Goal: Task Accomplishment & Management: Use online tool/utility

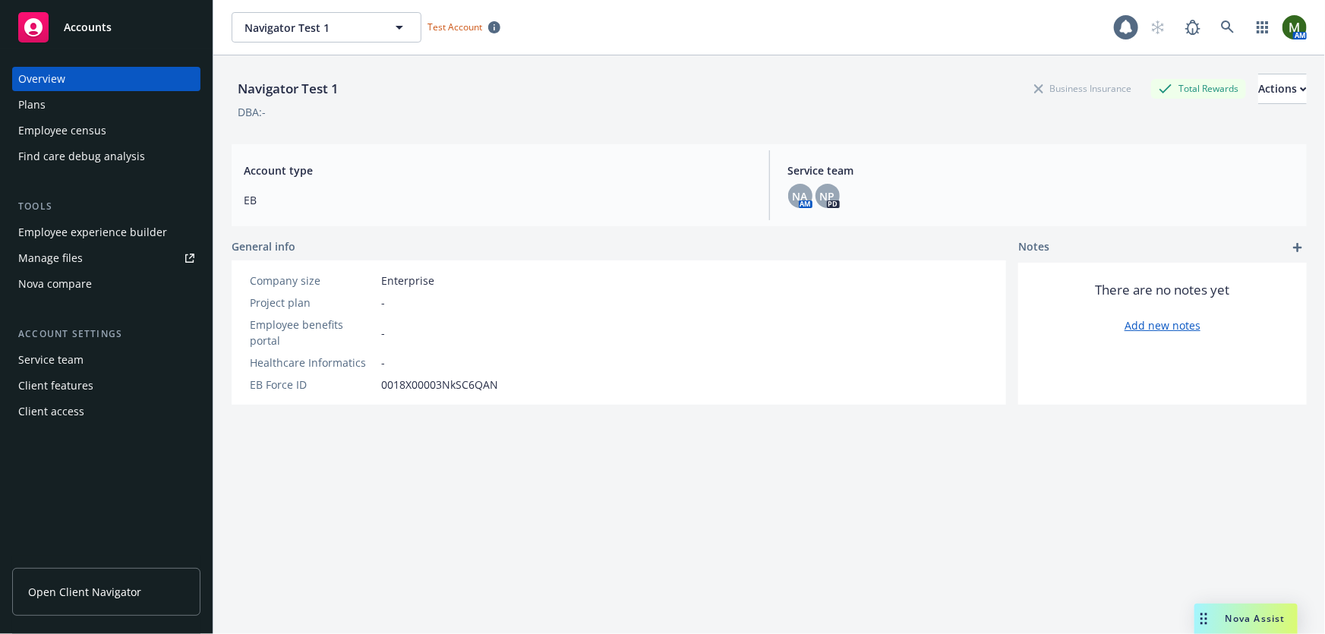
click at [590, 67] on div "Navigator Test 1 Business Insurance Total Rewards Actions DBA: -" at bounding box center [769, 93] width 1075 height 77
click at [43, 112] on div "Plans" at bounding box center [31, 105] width 27 height 24
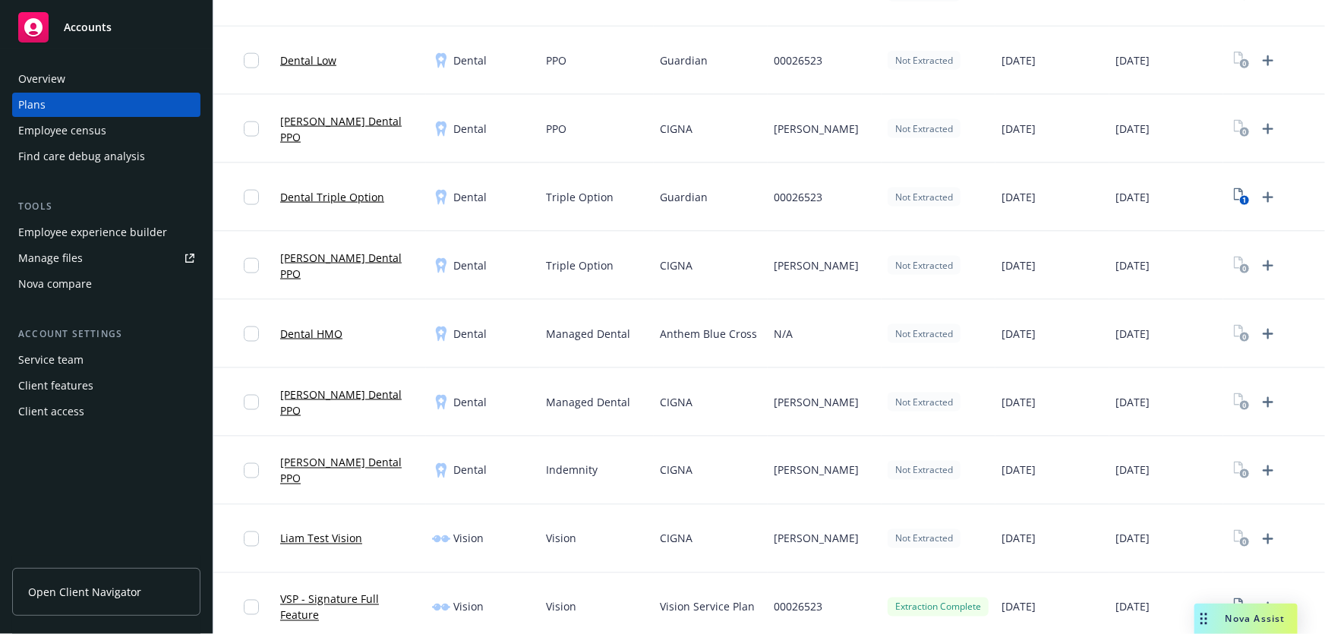
scroll to position [1196, 0]
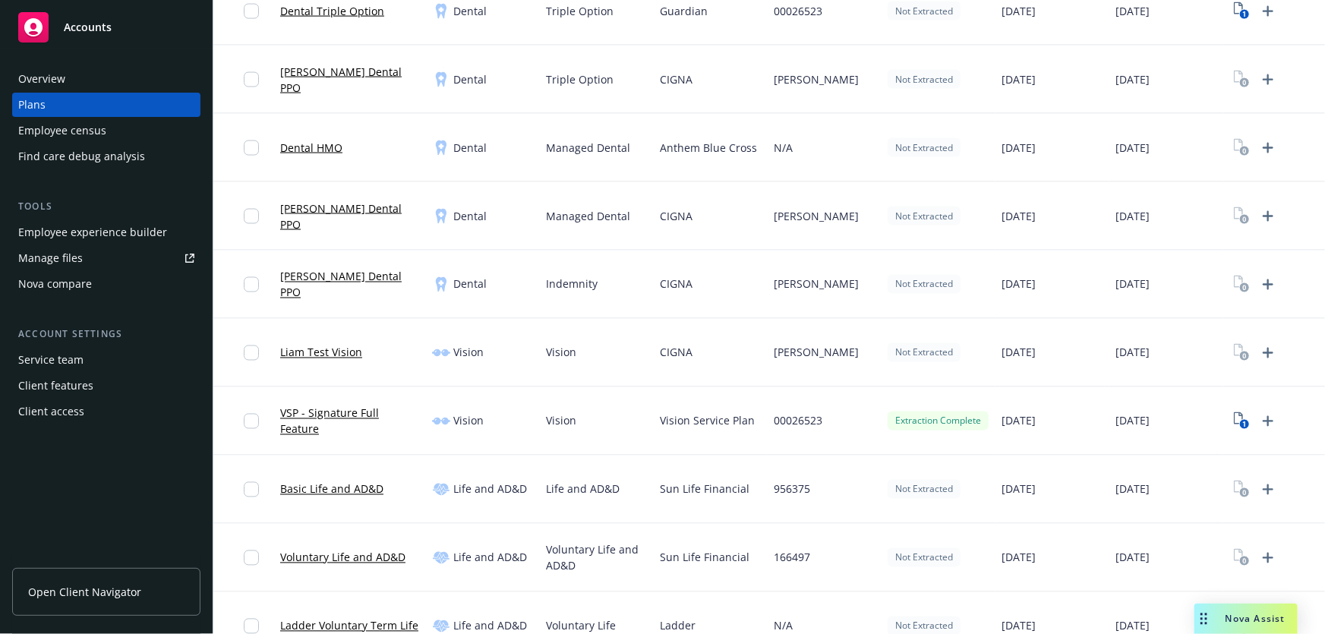
click at [354, 420] on link "VSP - Signature Full Feature" at bounding box center [350, 421] width 140 height 32
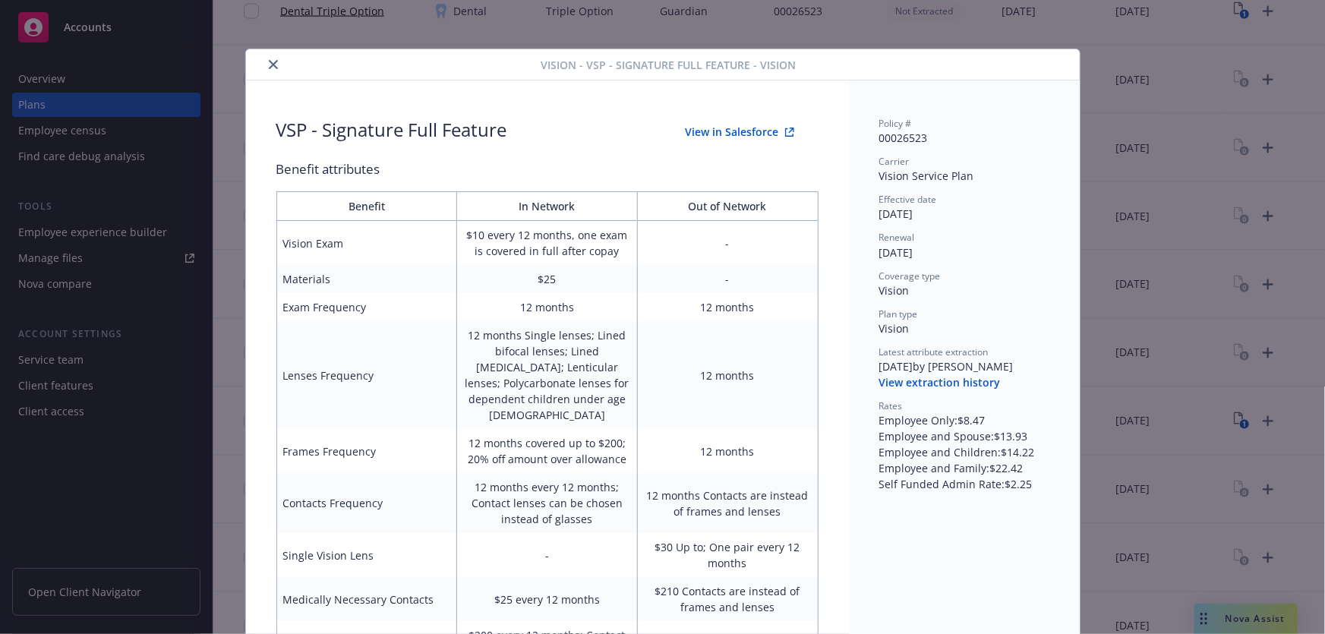
scroll to position [46, 0]
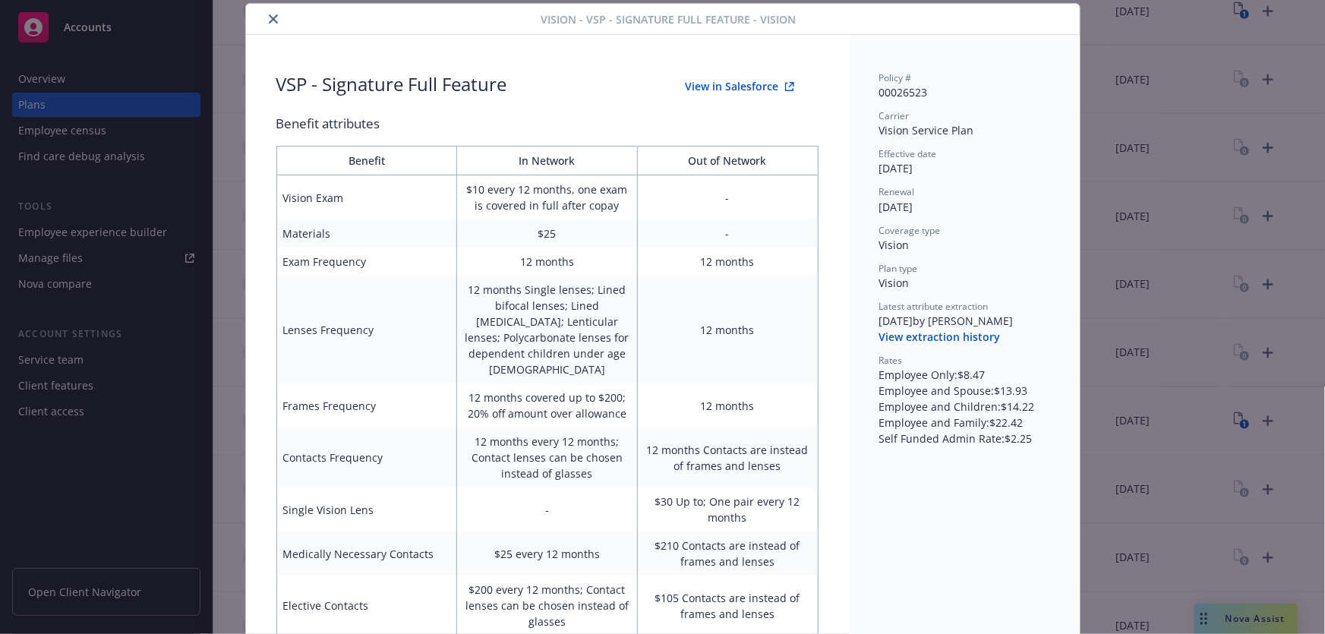
click at [743, 87] on button "View in Salesforce" at bounding box center [739, 86] width 157 height 30
click at [268, 24] on button "close" at bounding box center [273, 19] width 18 height 18
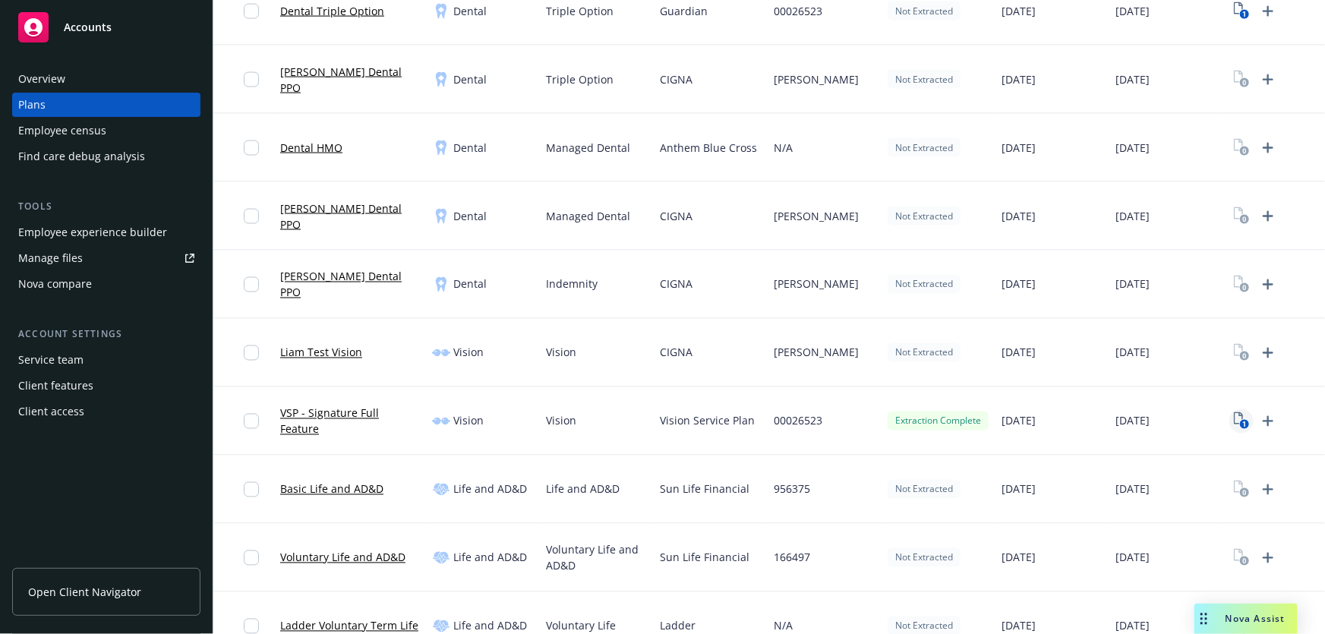
click at [1238, 413] on icon "View Plan Documents" at bounding box center [1238, 418] width 9 height 12
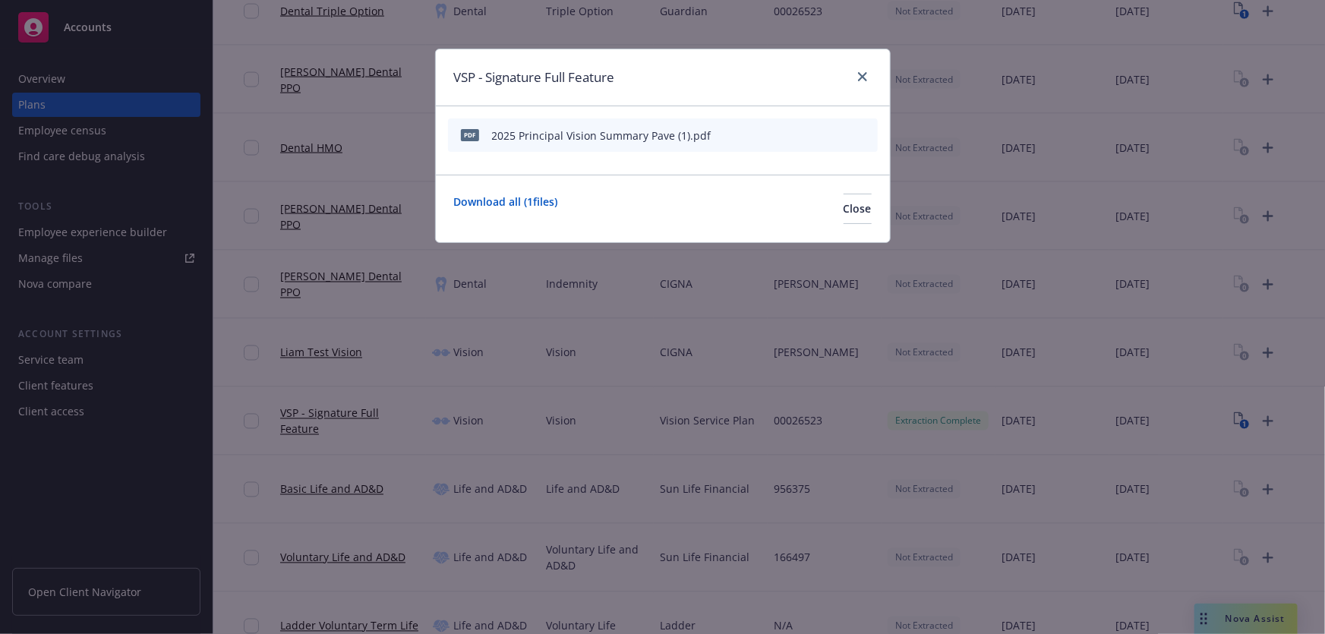
click at [812, 136] on icon "download file" at bounding box center [814, 134] width 12 height 12
click at [859, 77] on icon "close" at bounding box center [862, 76] width 9 height 9
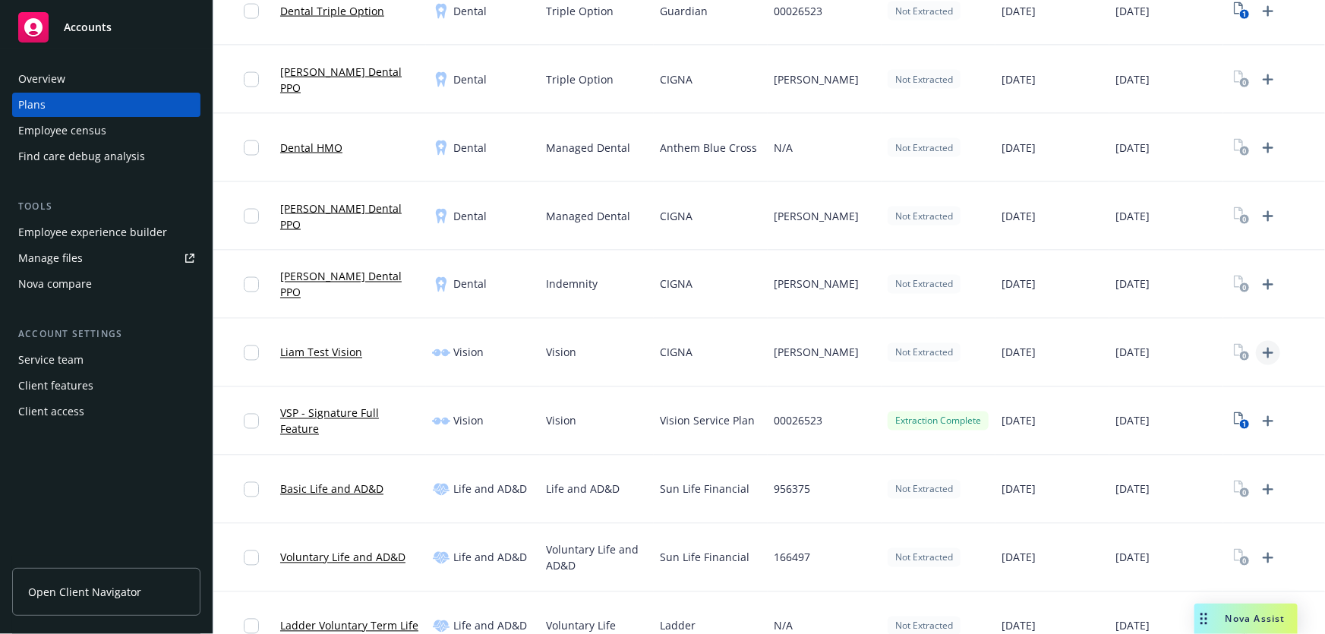
click at [1268, 352] on icon "Upload Plan Documents" at bounding box center [1268, 353] width 11 height 11
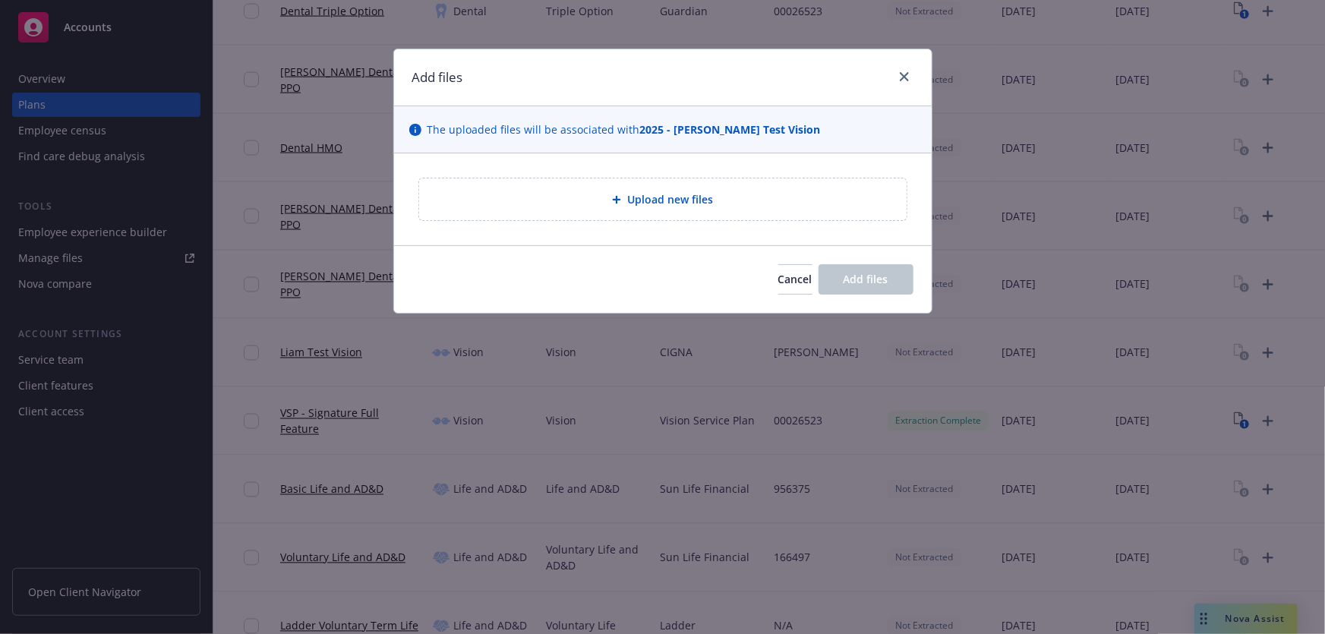
click at [670, 203] on span "Upload new files" at bounding box center [670, 199] width 86 height 16
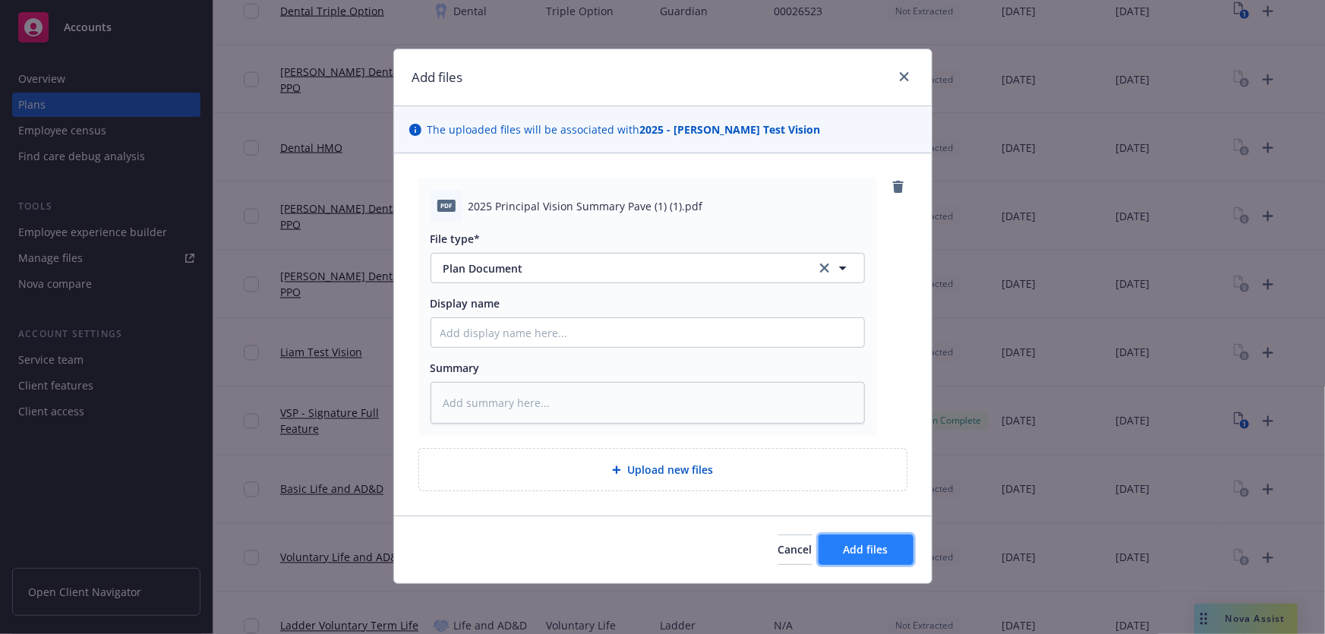
click at [845, 540] on button "Add files" at bounding box center [866, 550] width 95 height 30
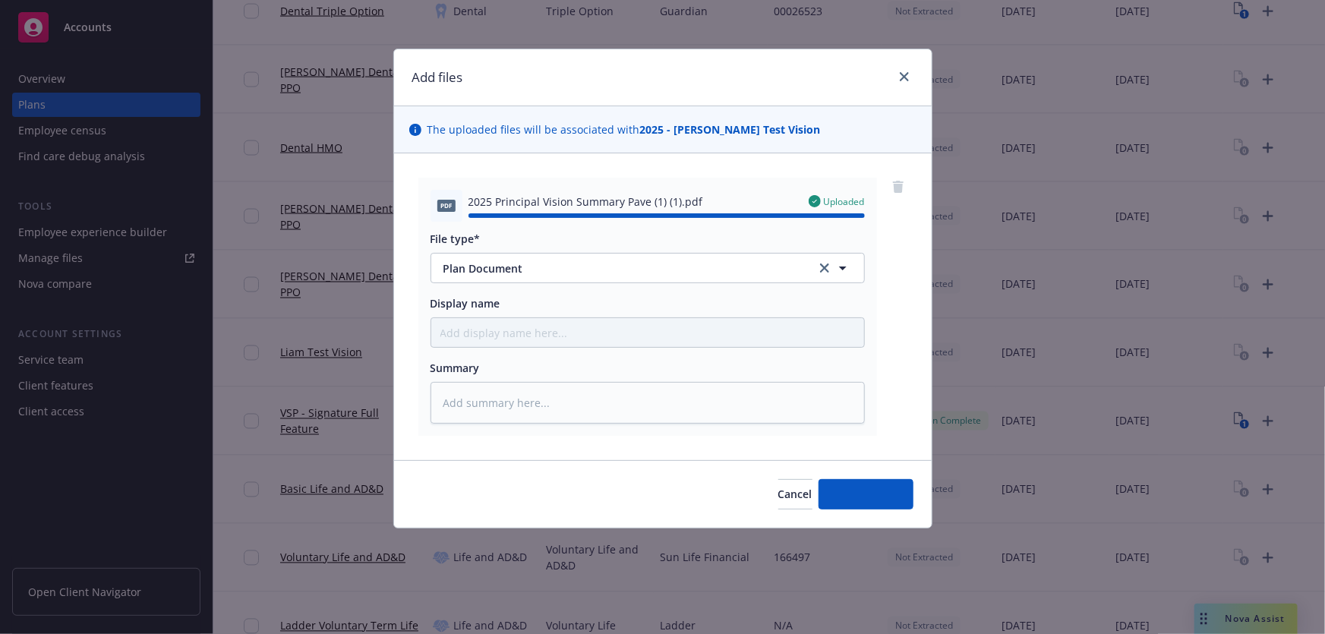
type textarea "x"
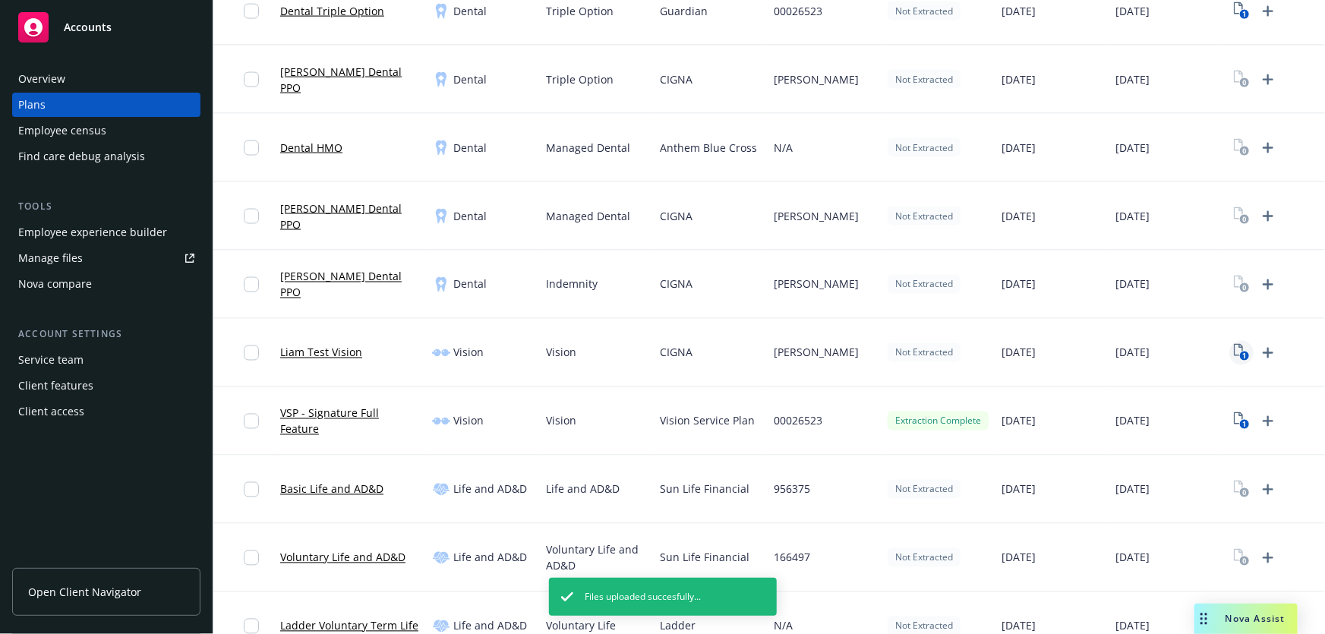
click at [1240, 351] on icon "1" at bounding box center [1242, 352] width 16 height 17
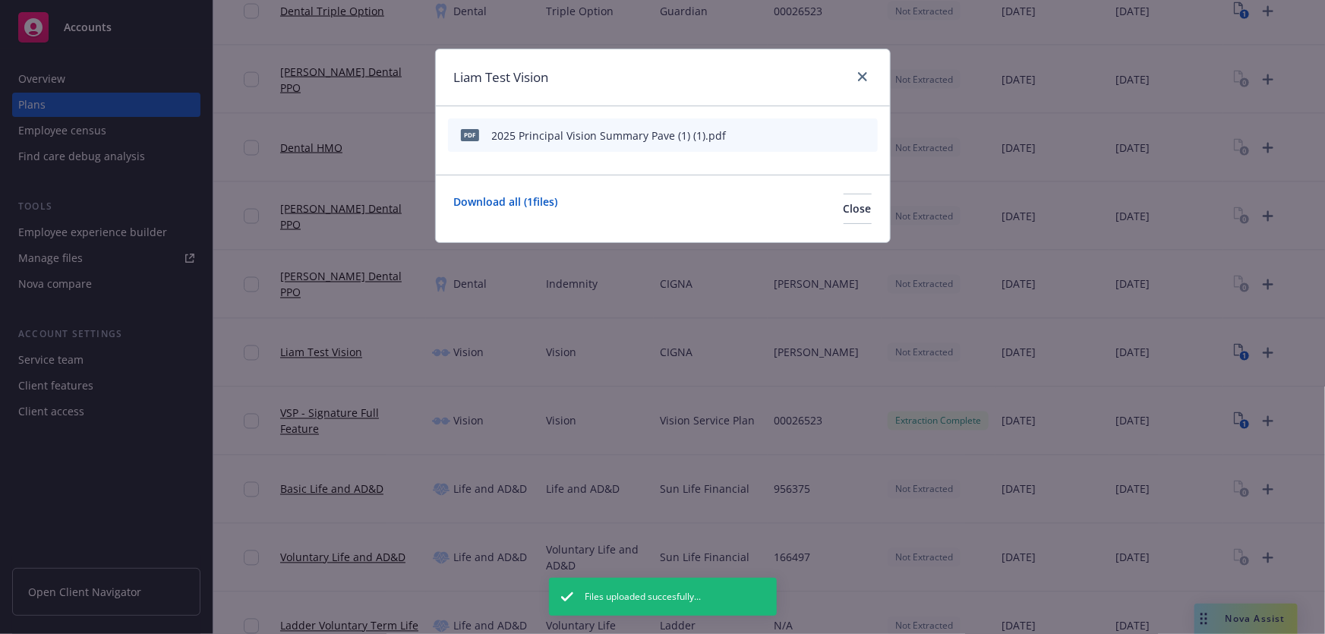
click at [787, 134] on icon "start extraction" at bounding box center [787, 134] width 18 height 18
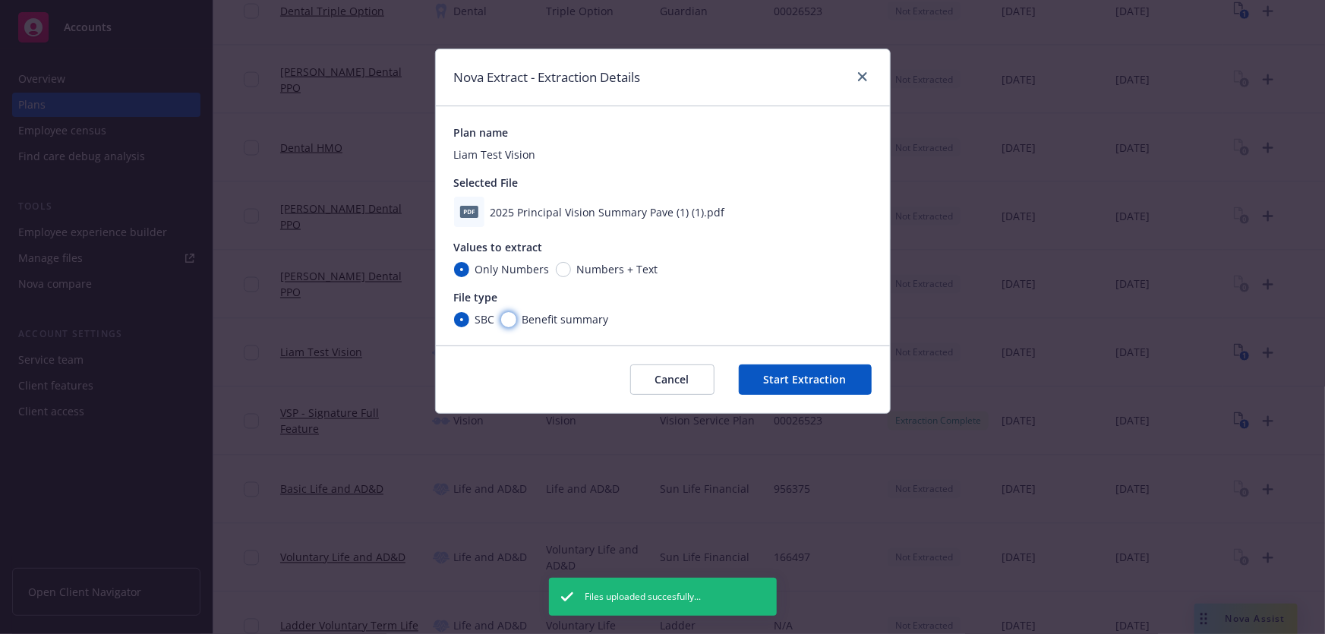
click at [506, 320] on input "Benefit summary" at bounding box center [508, 319] width 15 height 15
radio input "true"
click at [788, 377] on button "Start Extraction" at bounding box center [805, 379] width 133 height 30
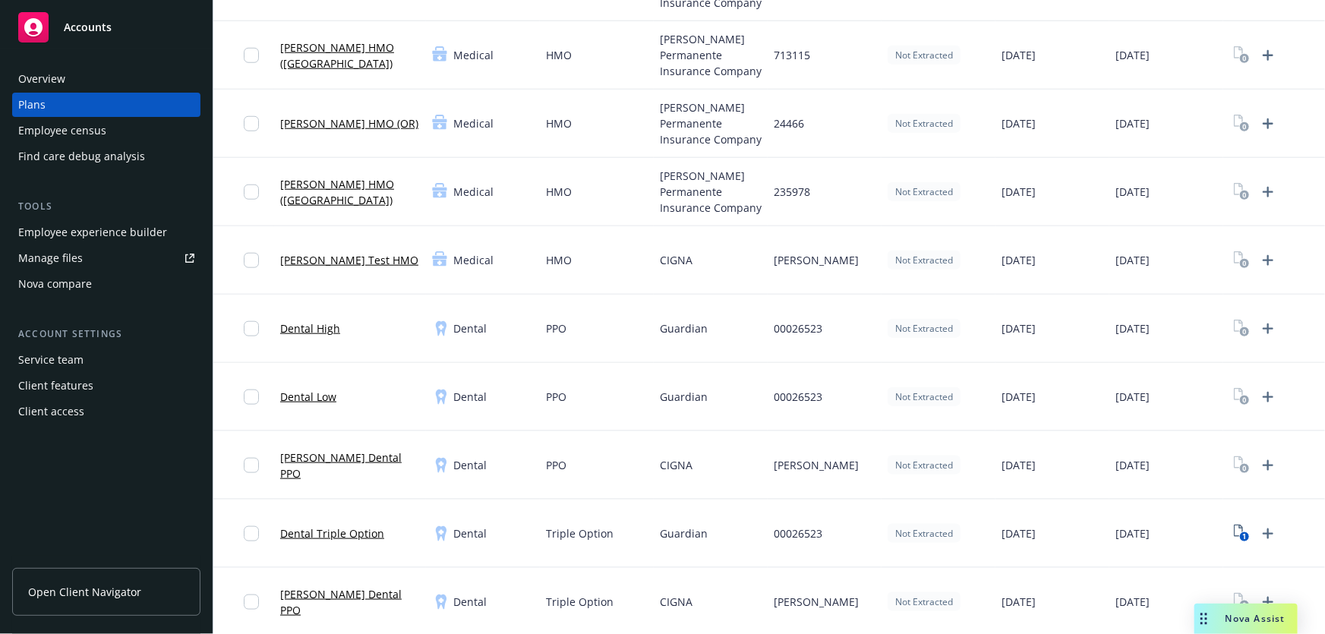
scroll to position [690, 0]
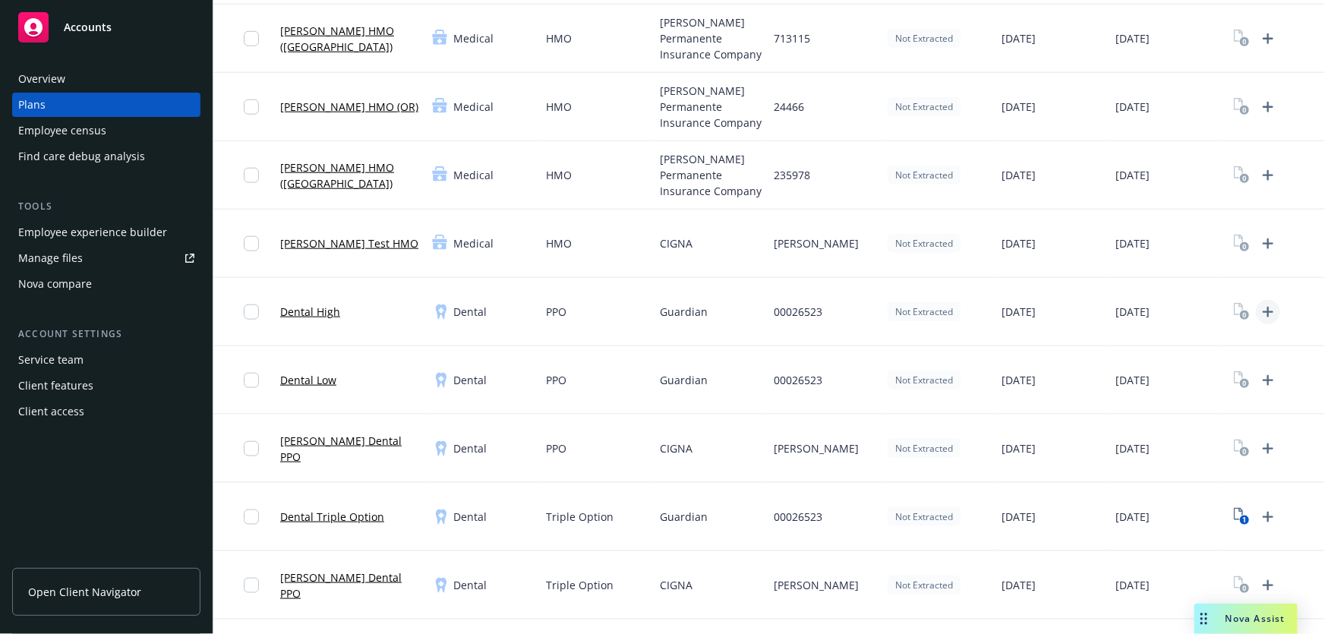
click at [1273, 315] on icon "Upload Plan Documents" at bounding box center [1268, 312] width 18 height 18
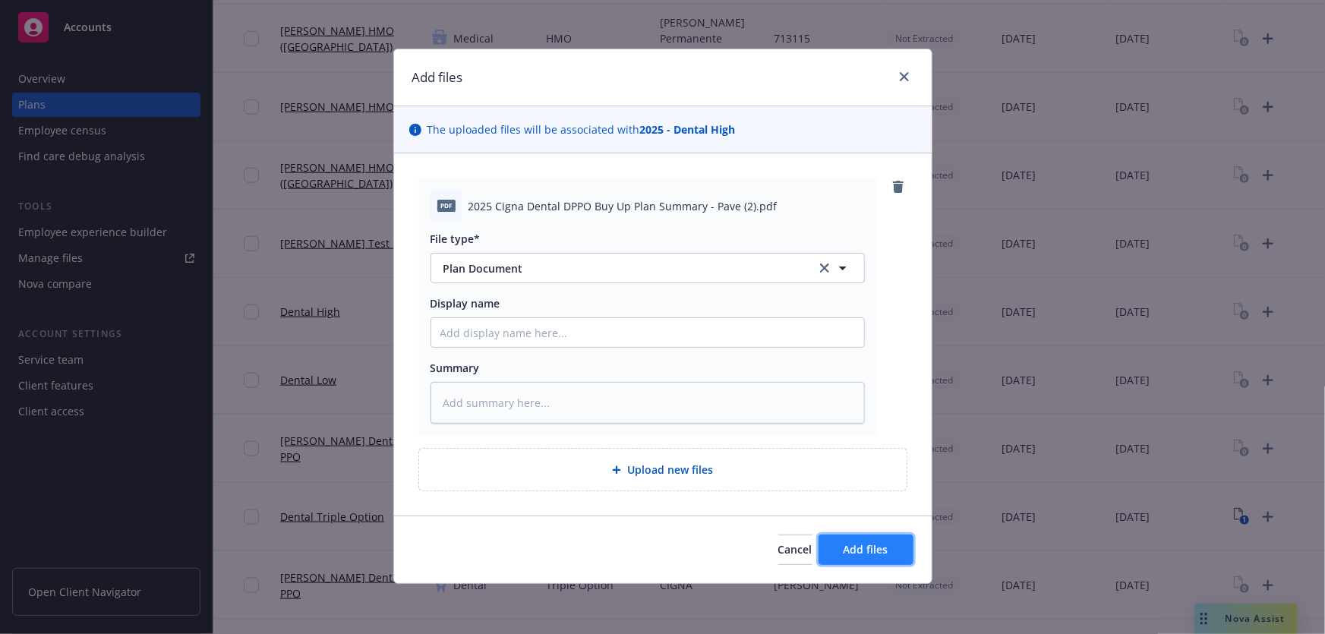
click at [875, 554] on span "Add files" at bounding box center [866, 549] width 45 height 14
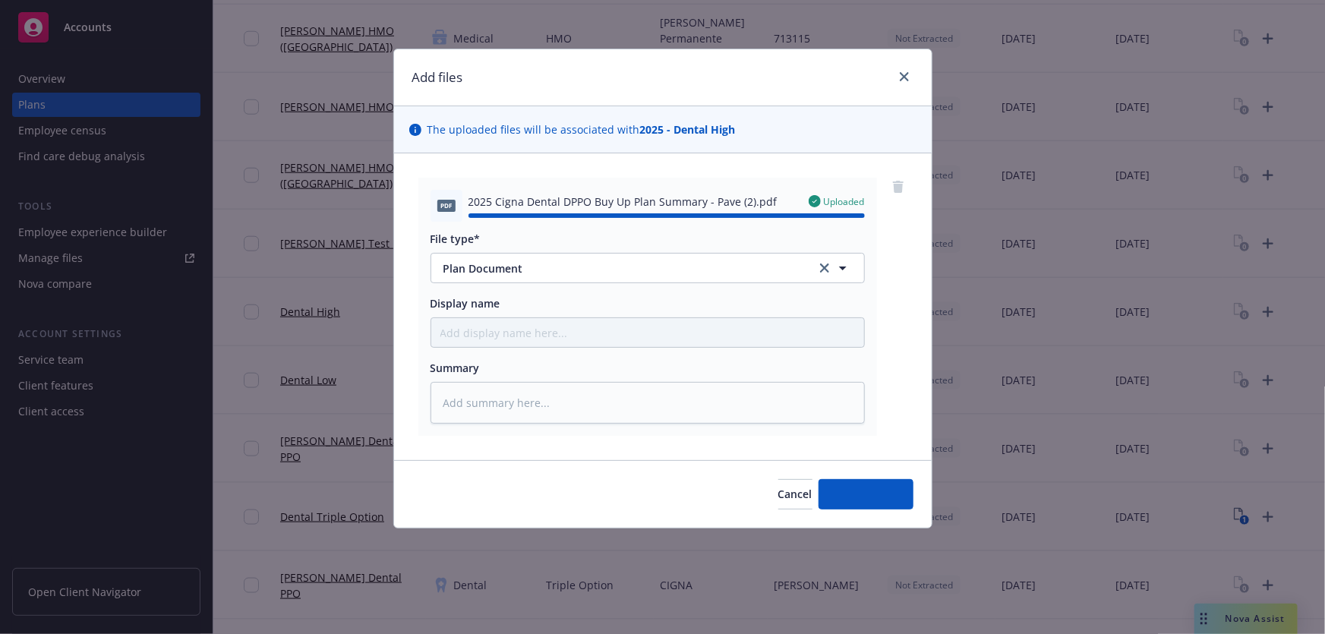
type textarea "x"
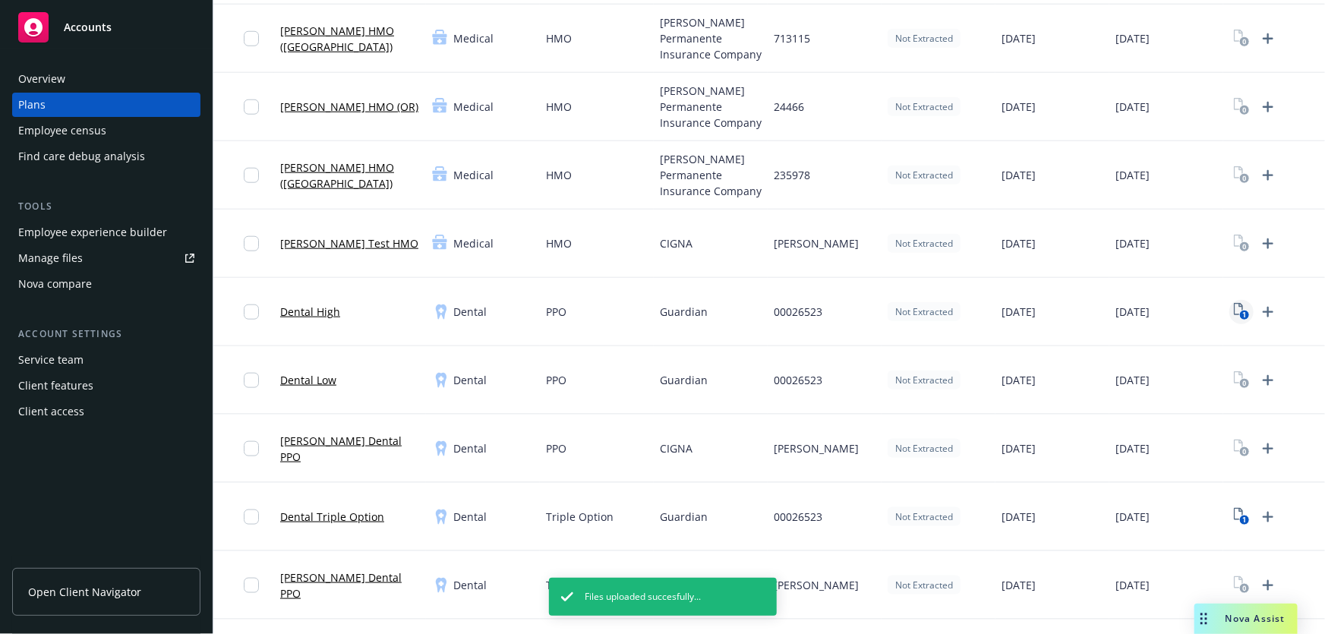
click at [1234, 307] on icon "View Plan Documents" at bounding box center [1238, 309] width 9 height 12
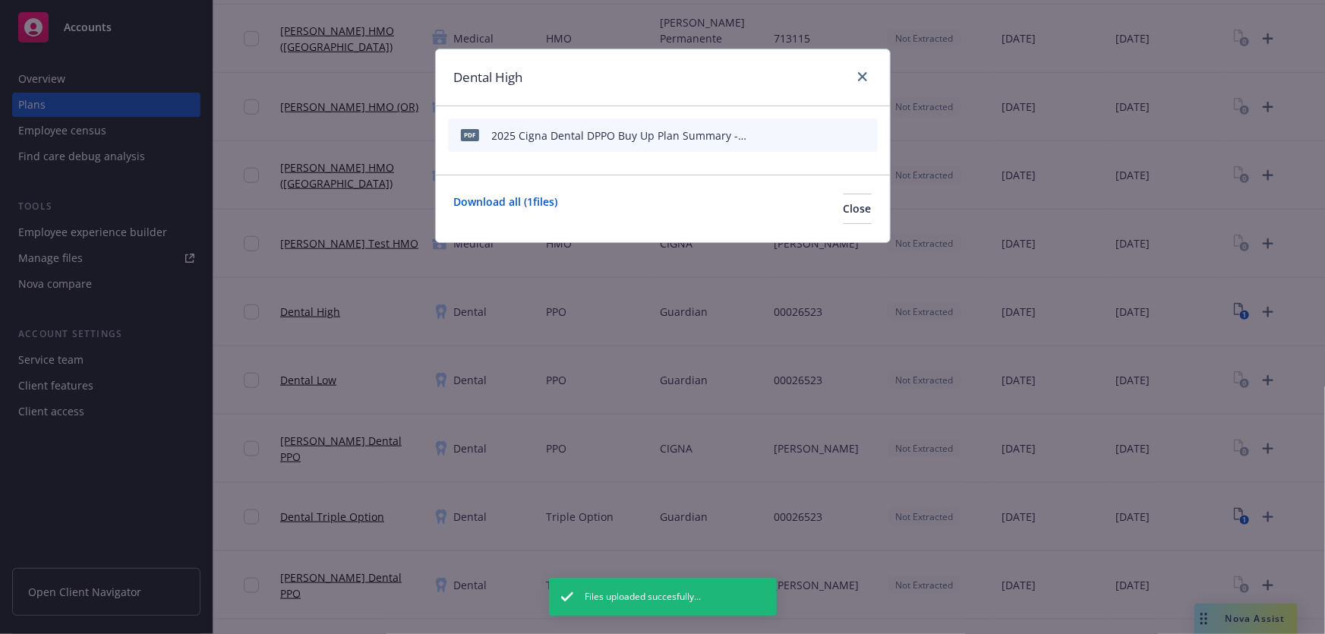
click at [788, 137] on icon "start extraction" at bounding box center [790, 139] width 7 height 6
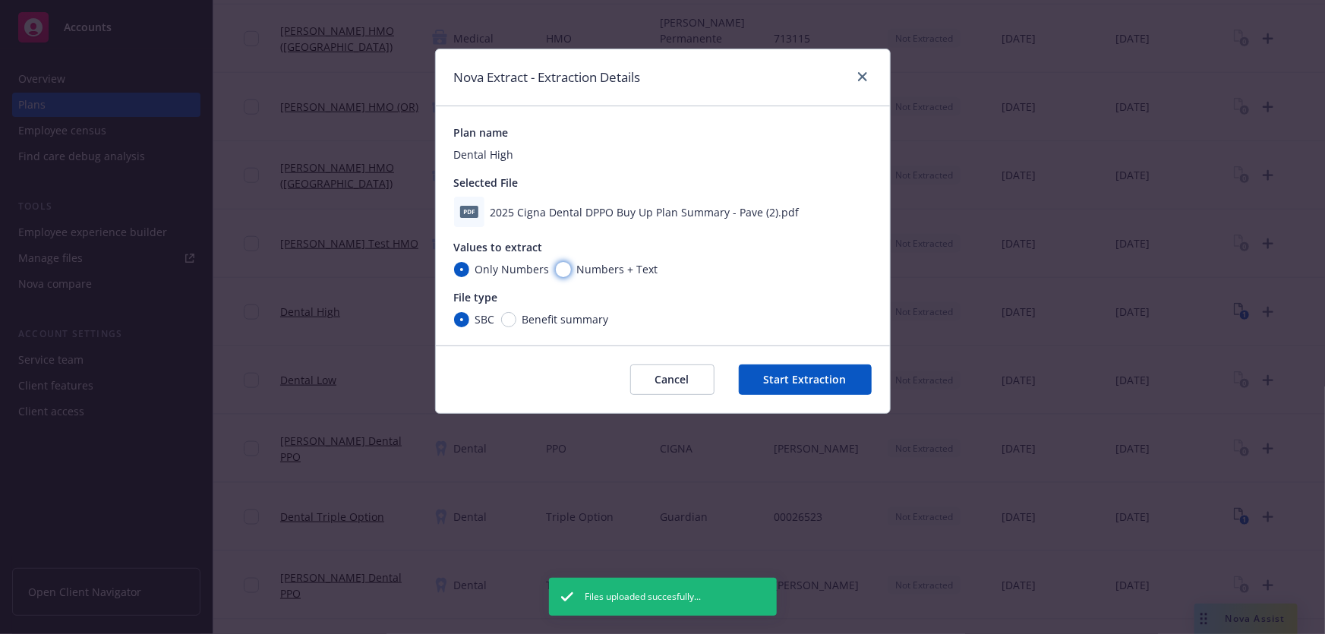
click at [563, 266] on input "Numbers + Text" at bounding box center [563, 269] width 15 height 15
radio input "true"
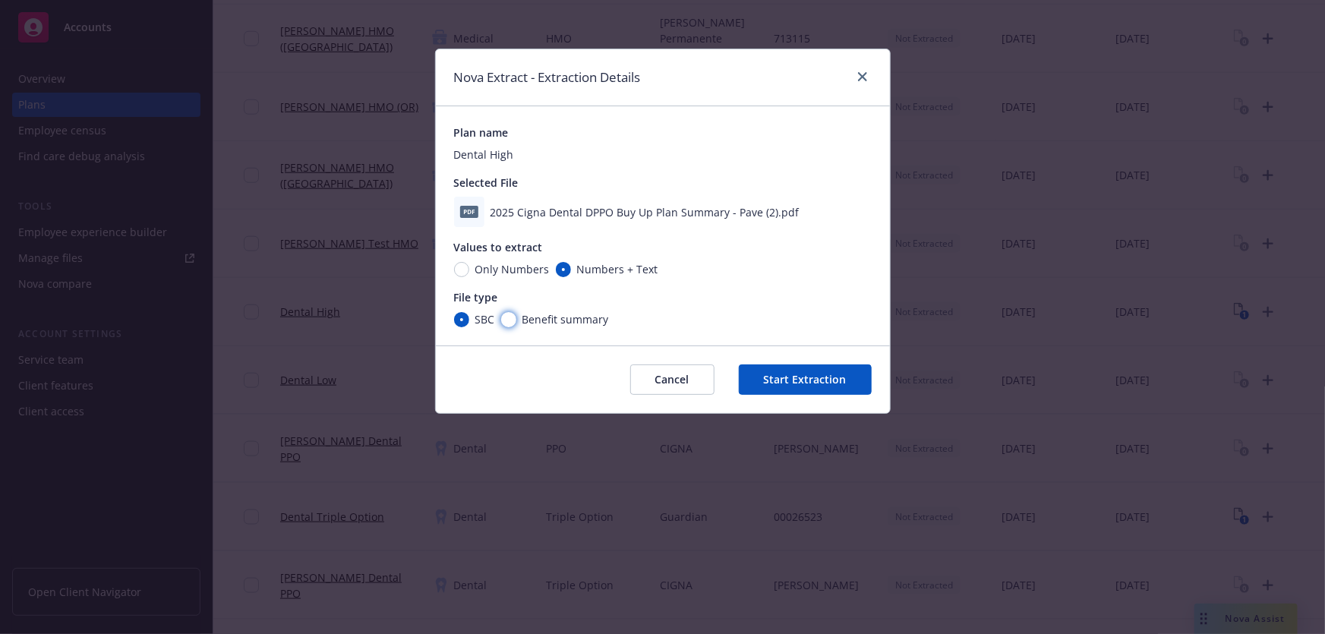
click at [509, 322] on input "Benefit summary" at bounding box center [508, 319] width 15 height 15
radio input "true"
click at [822, 373] on button "Start Extraction" at bounding box center [805, 379] width 133 height 30
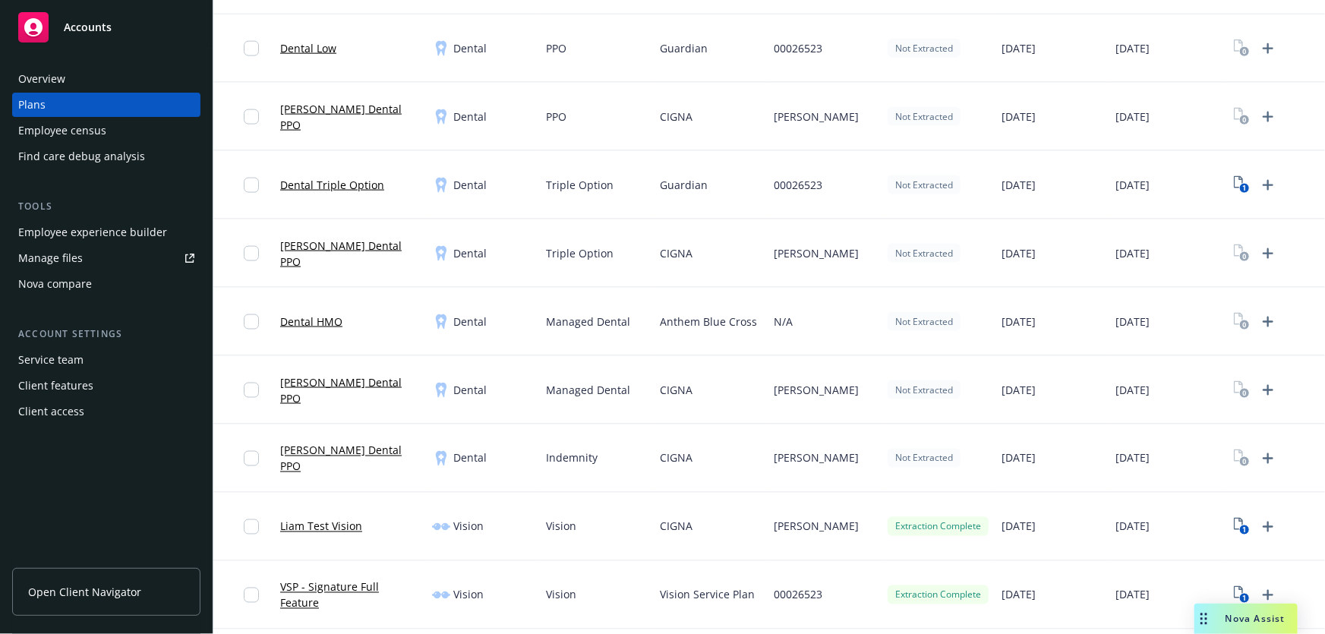
scroll to position [1242, 0]
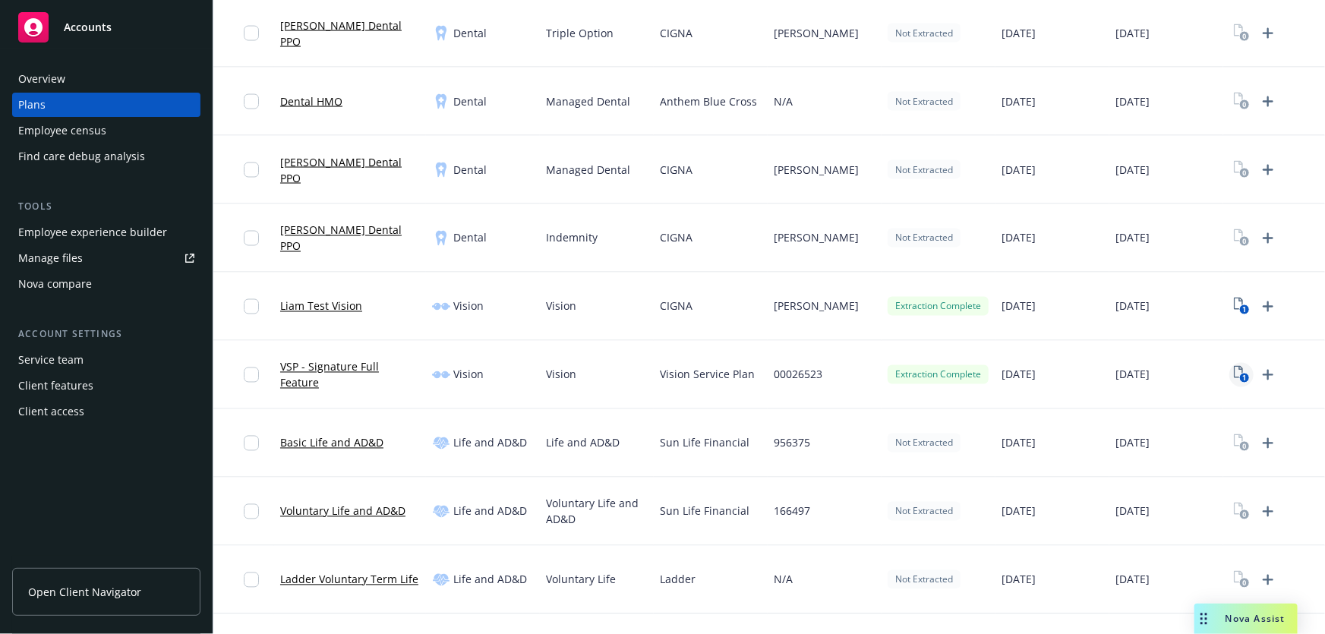
click at [1240, 371] on icon "1" at bounding box center [1242, 374] width 16 height 17
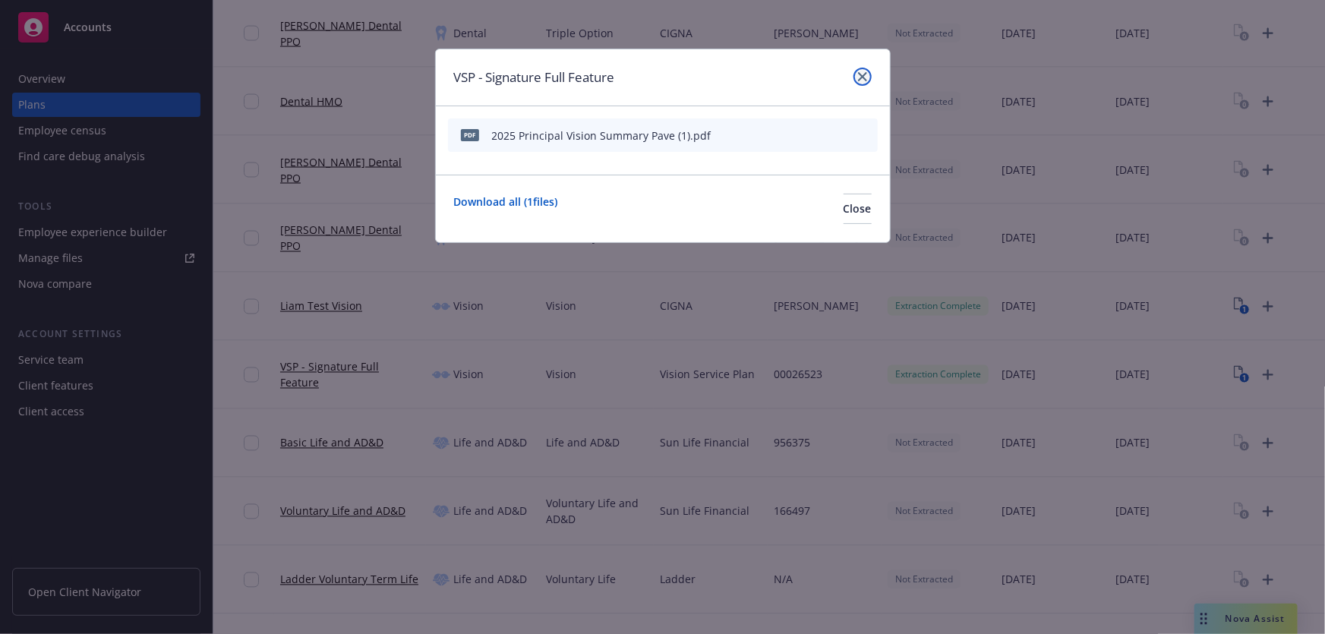
click at [863, 76] on icon "close" at bounding box center [862, 76] width 9 height 9
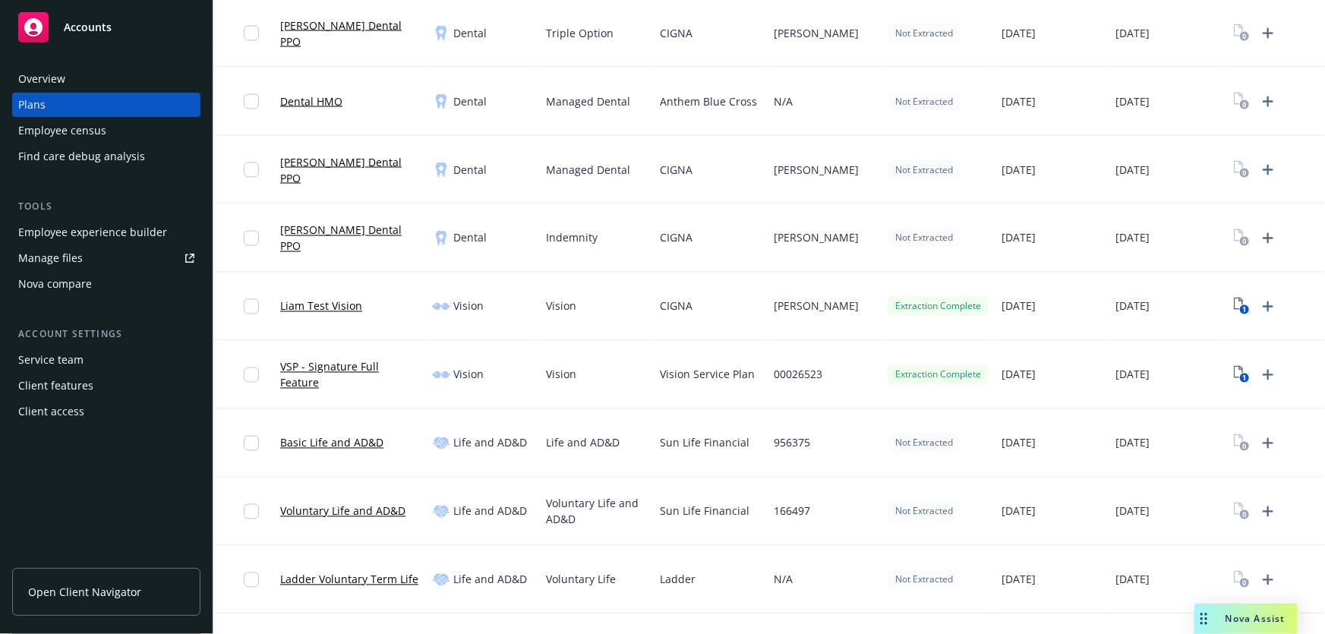
click at [323, 302] on link "Liam Test Vision" at bounding box center [321, 306] width 82 height 16
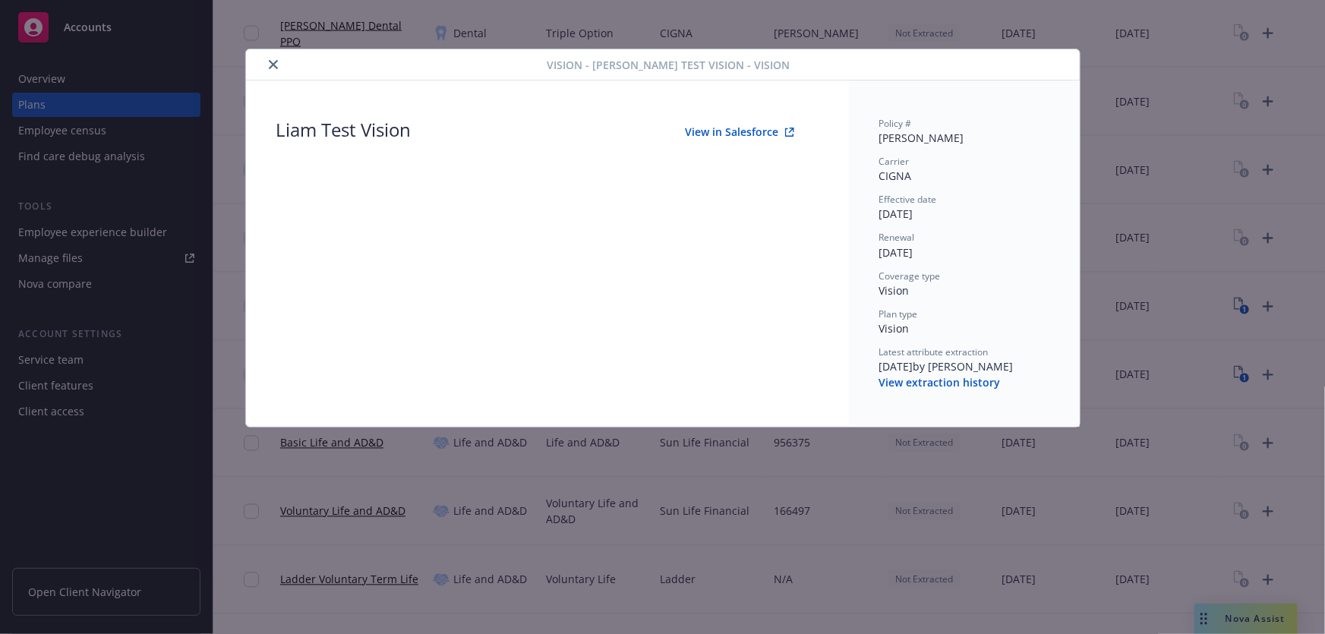
click at [741, 132] on button "View in Salesforce" at bounding box center [739, 132] width 157 height 30
click at [274, 66] on icon "close" at bounding box center [273, 64] width 9 height 9
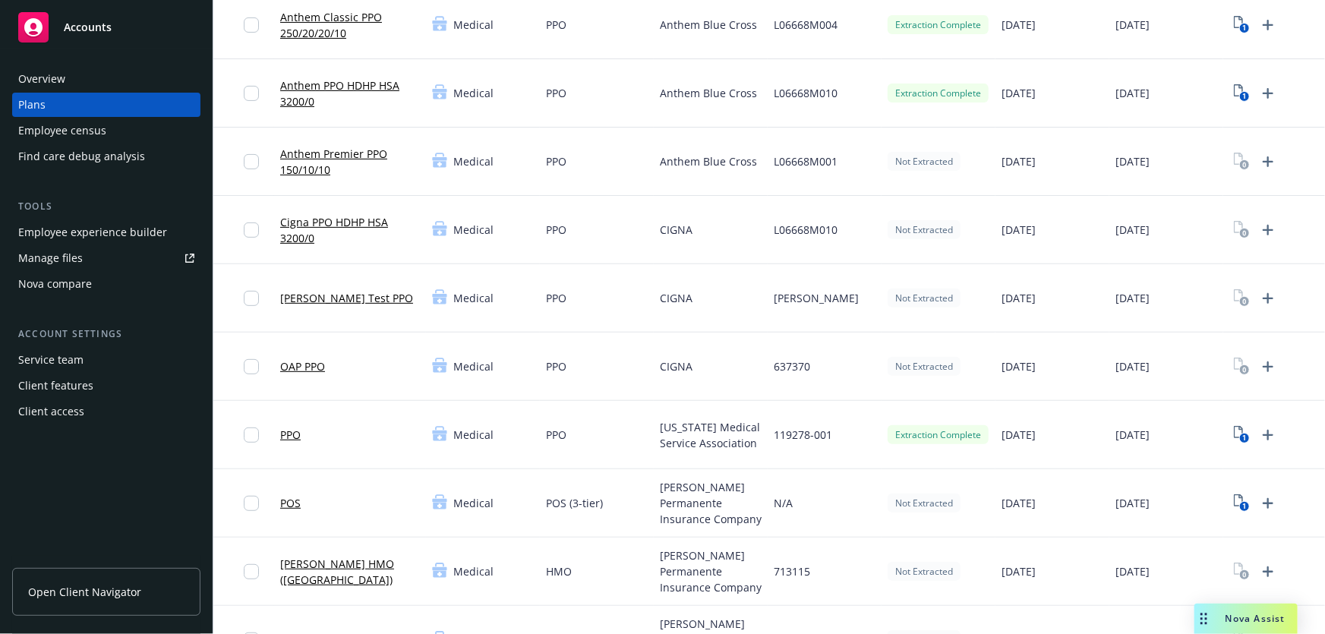
scroll to position [137, 0]
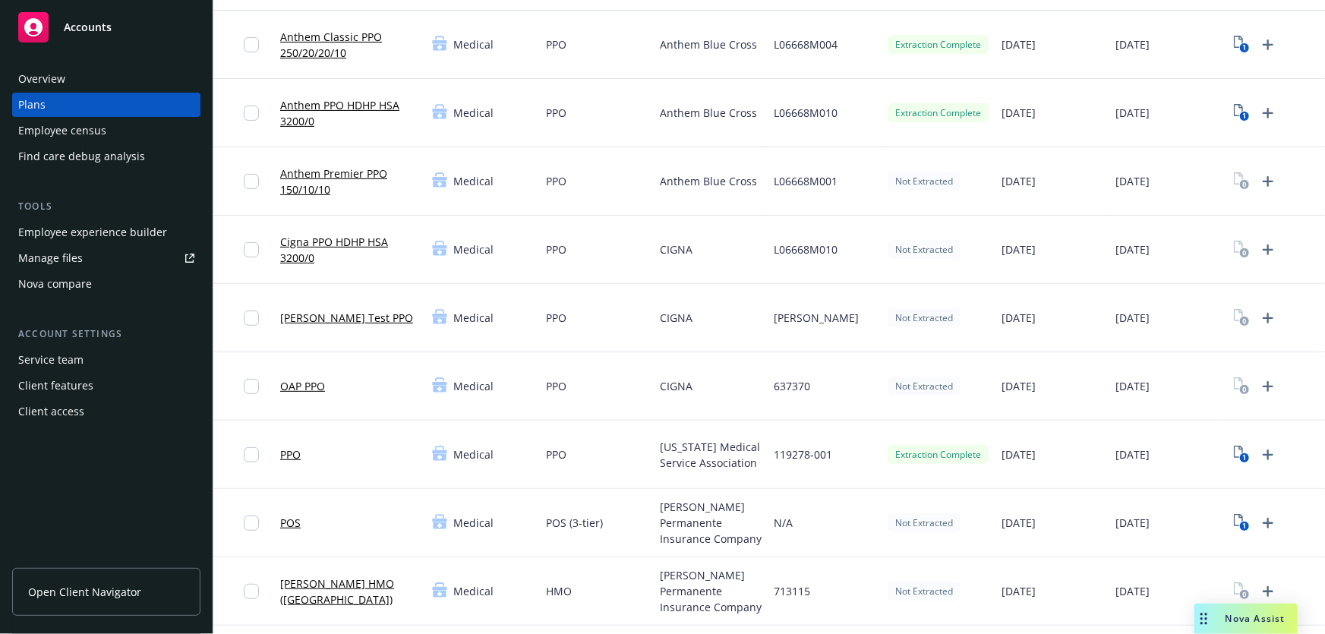
click at [295, 450] on link "PPO" at bounding box center [290, 454] width 21 height 16
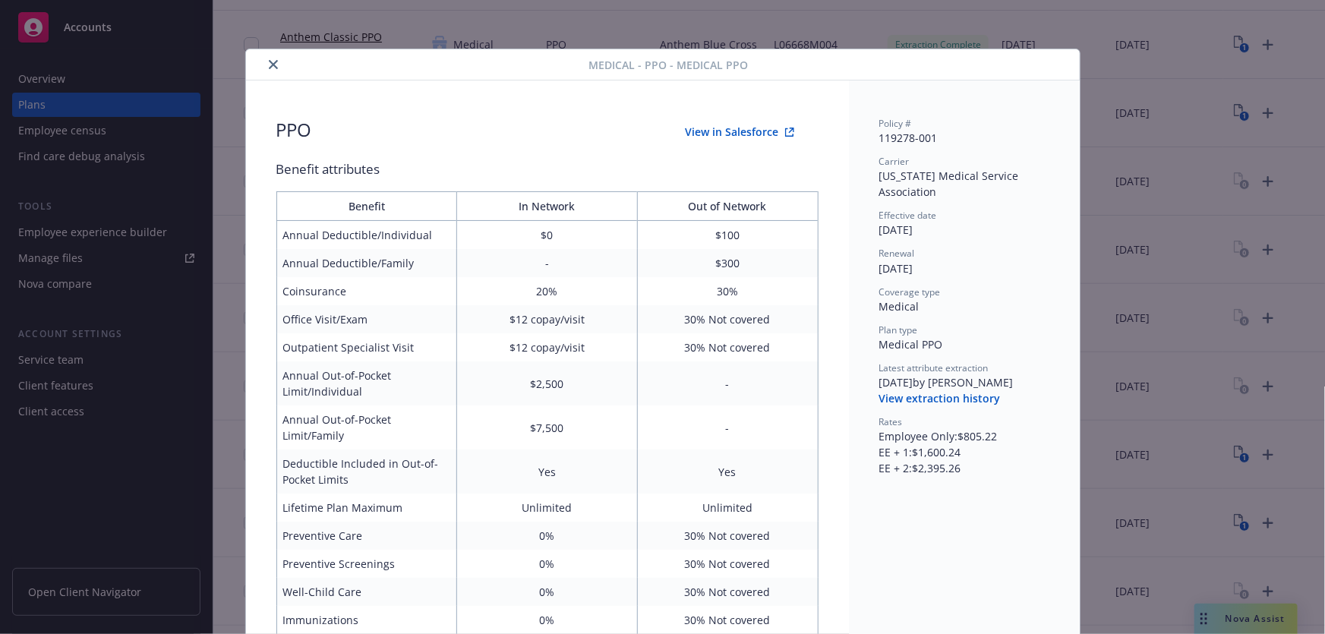
scroll to position [46, 0]
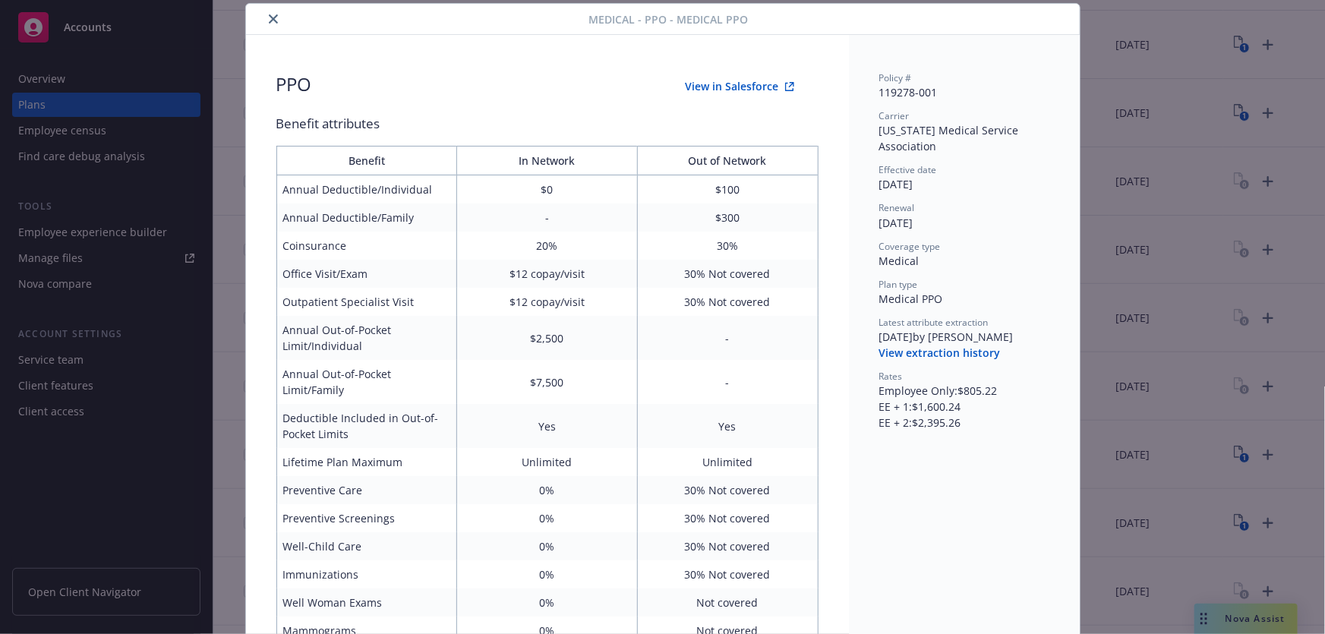
click at [269, 20] on icon "close" at bounding box center [273, 18] width 9 height 9
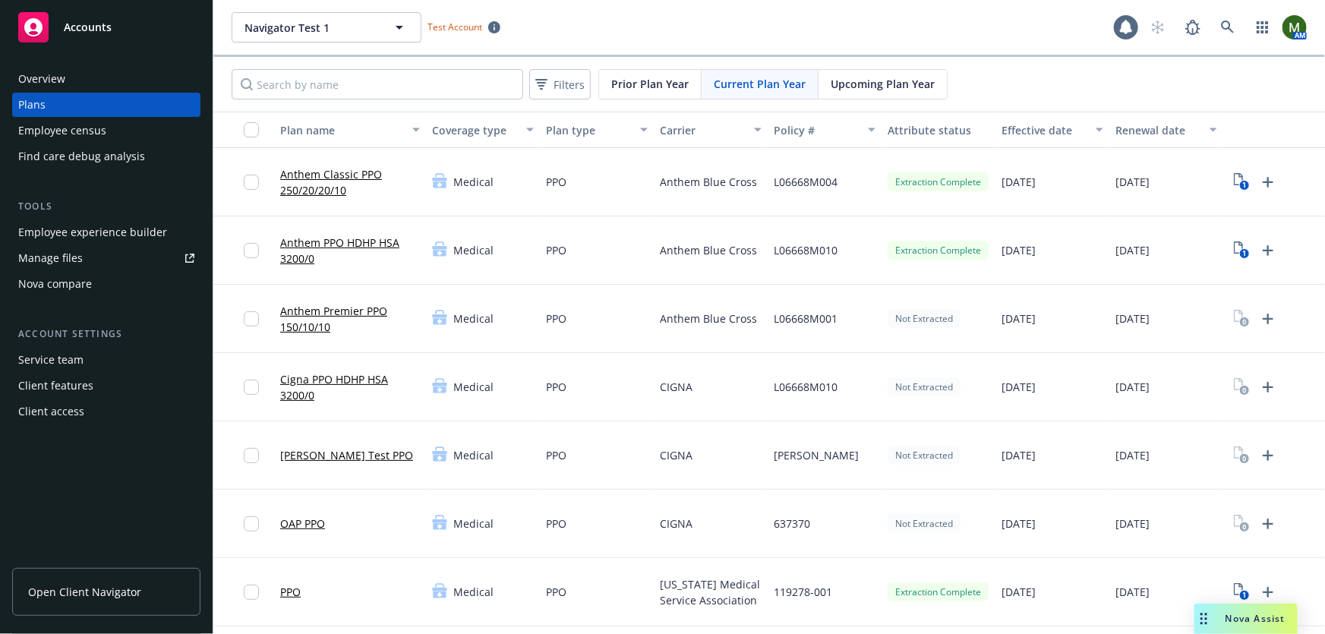
click at [357, 246] on link "Anthem PPO HDHP HSA 3200/0" at bounding box center [350, 251] width 140 height 32
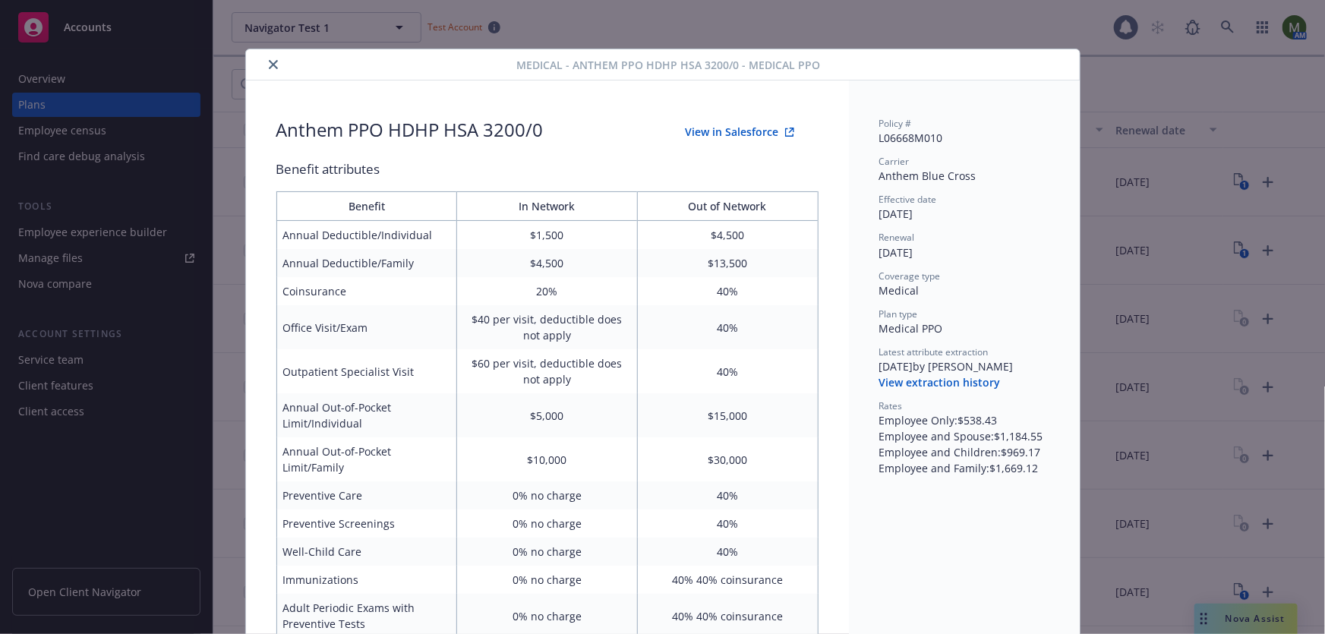
scroll to position [46, 0]
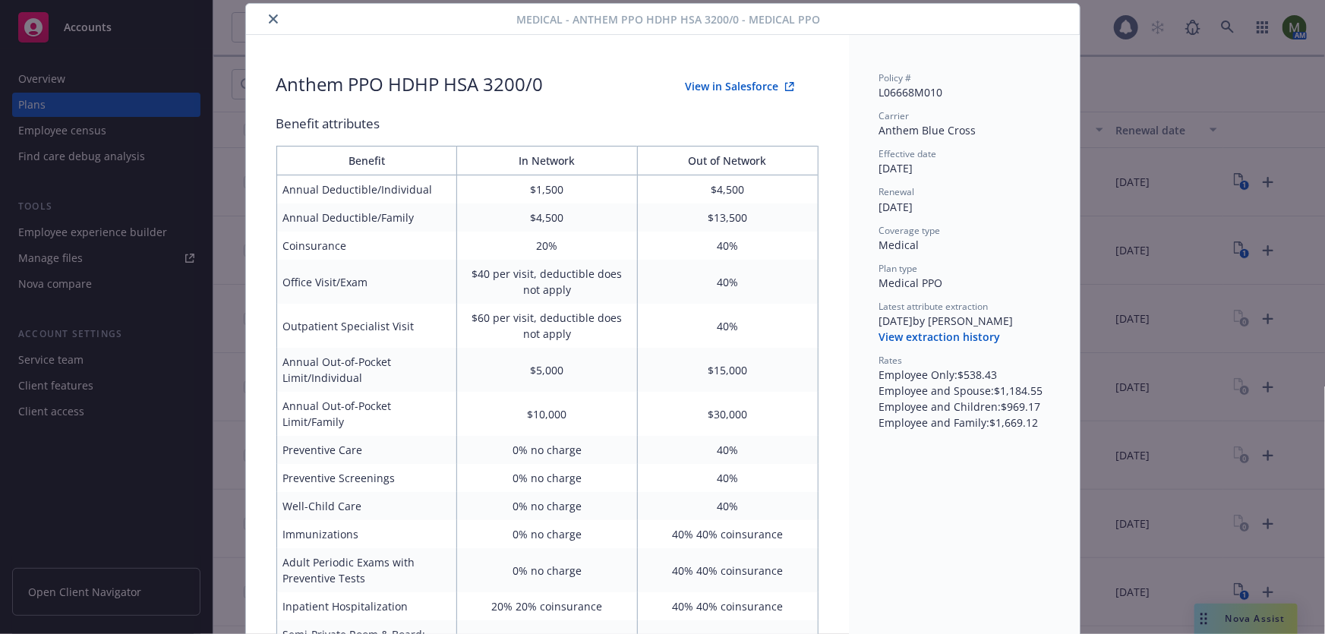
click at [269, 17] on icon "close" at bounding box center [273, 18] width 9 height 9
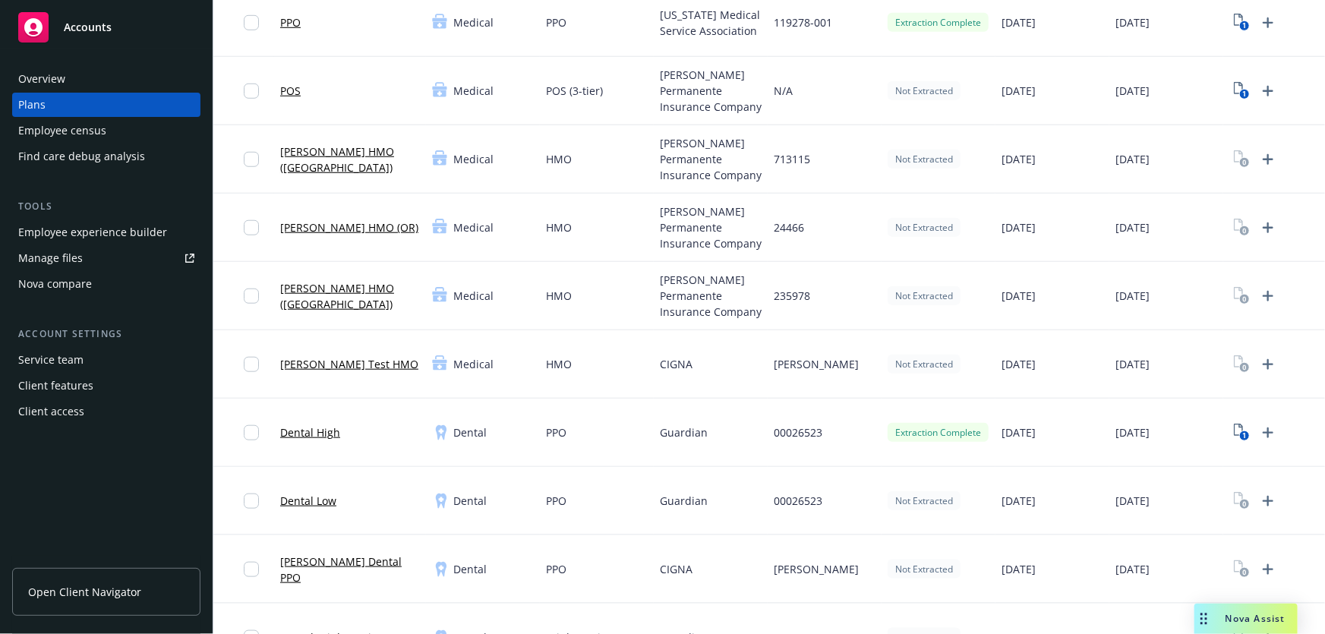
scroll to position [598, 0]
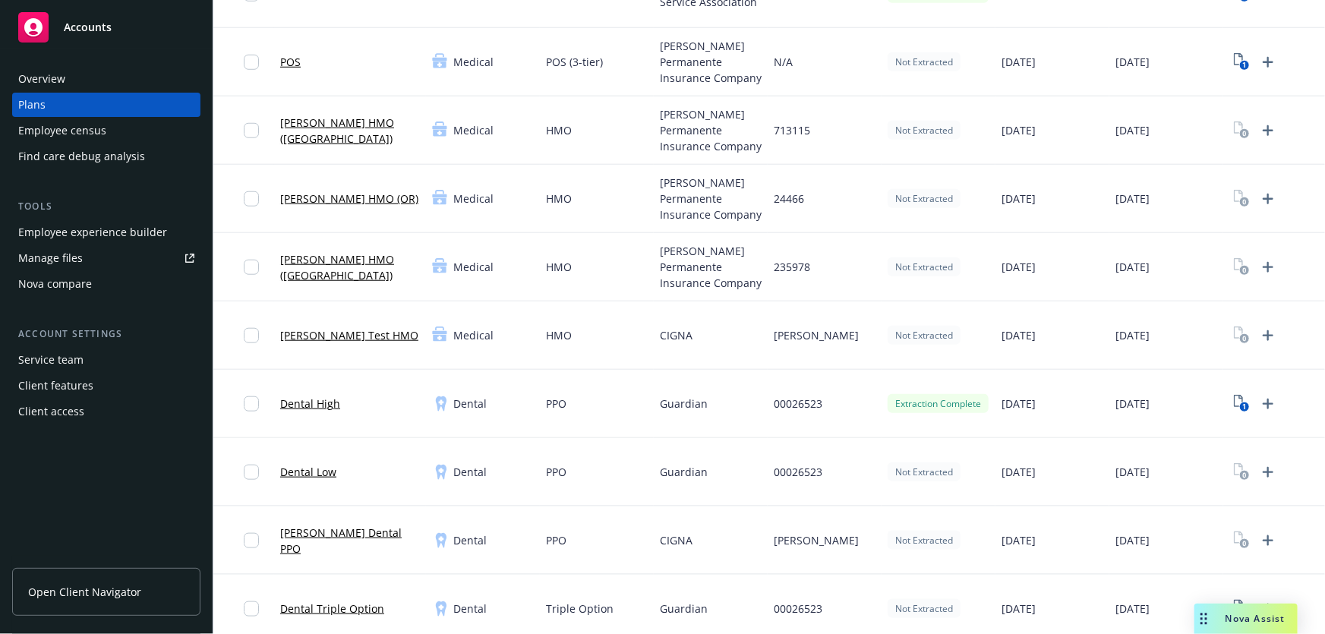
click at [320, 402] on link "Dental High" at bounding box center [310, 404] width 60 height 16
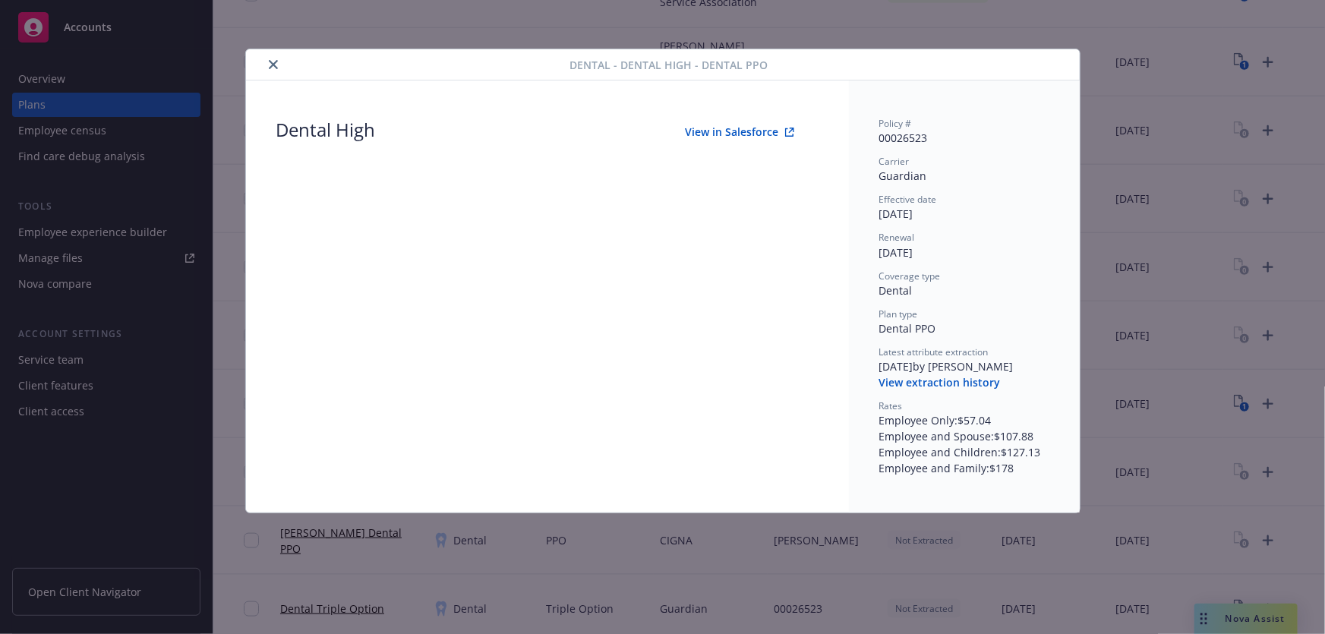
click at [724, 129] on button "View in Salesforce" at bounding box center [739, 132] width 157 height 30
click at [272, 64] on icon "close" at bounding box center [273, 64] width 9 height 9
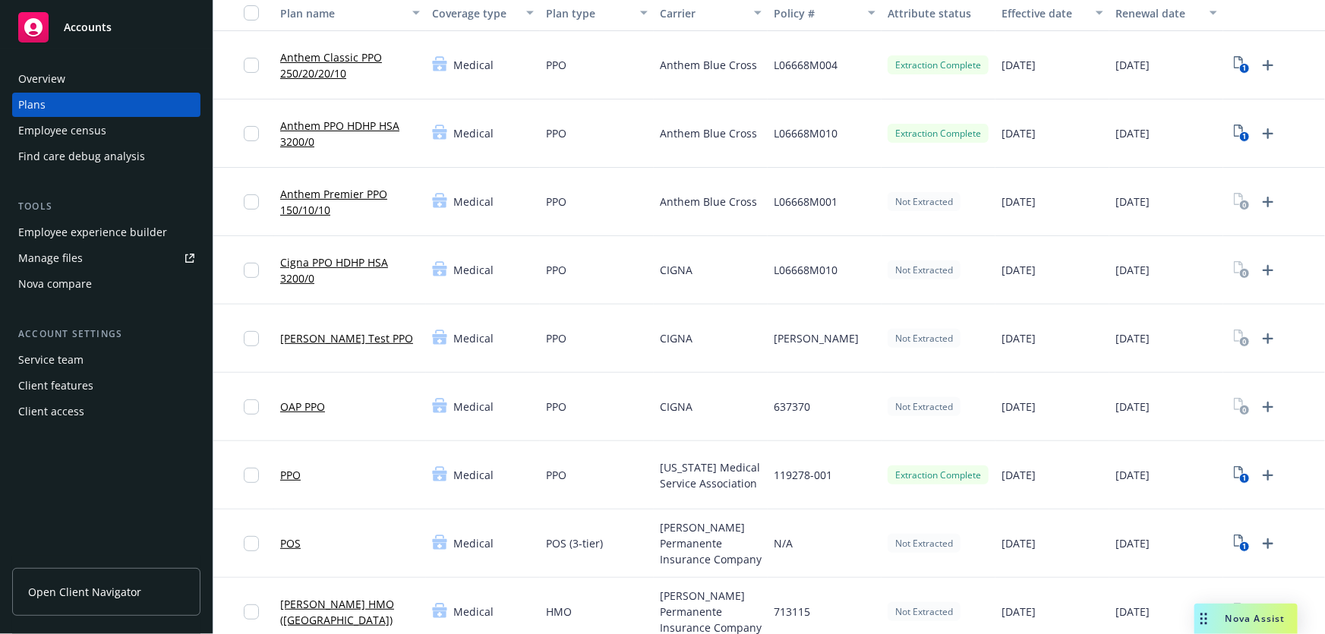
scroll to position [91, 0]
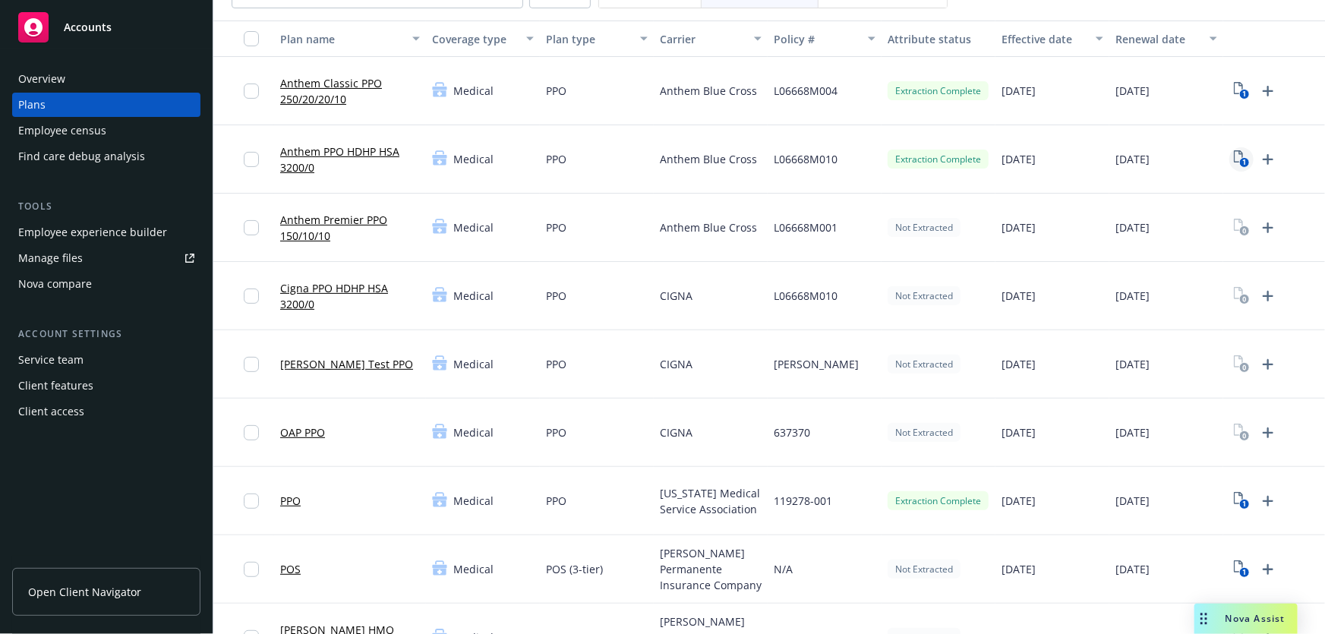
click at [1239, 157] on icon "1" at bounding box center [1242, 158] width 16 height 17
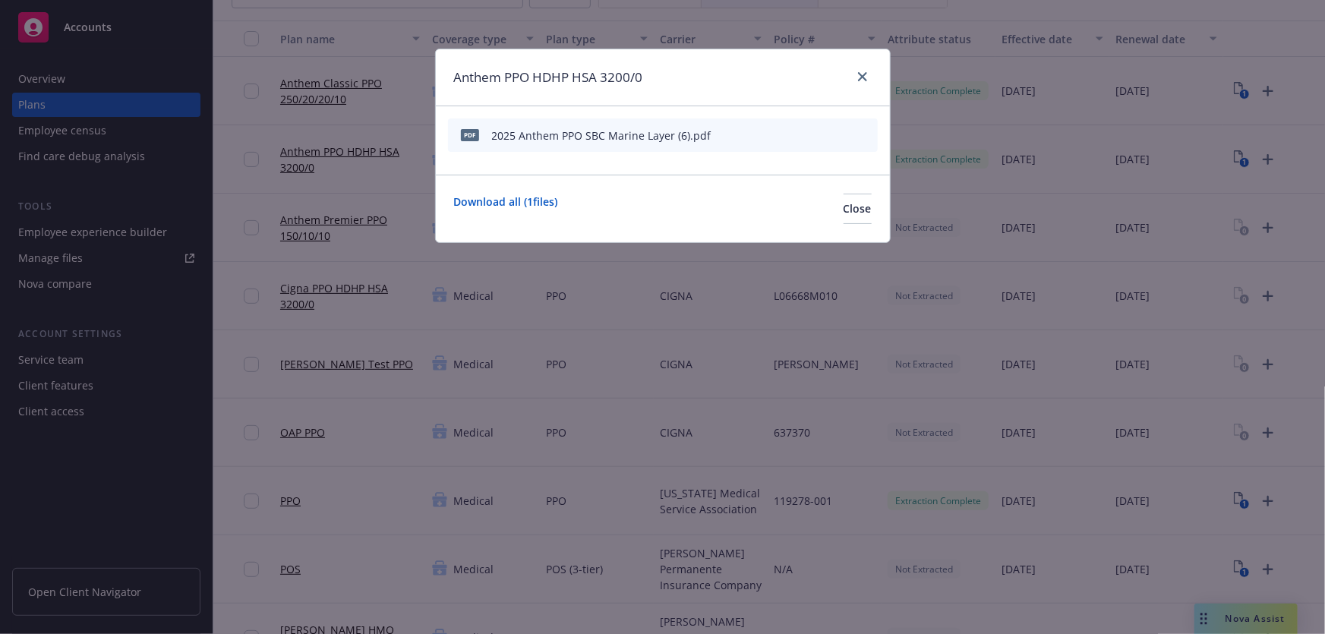
click at [790, 129] on icon "start extraction" at bounding box center [787, 134] width 18 height 18
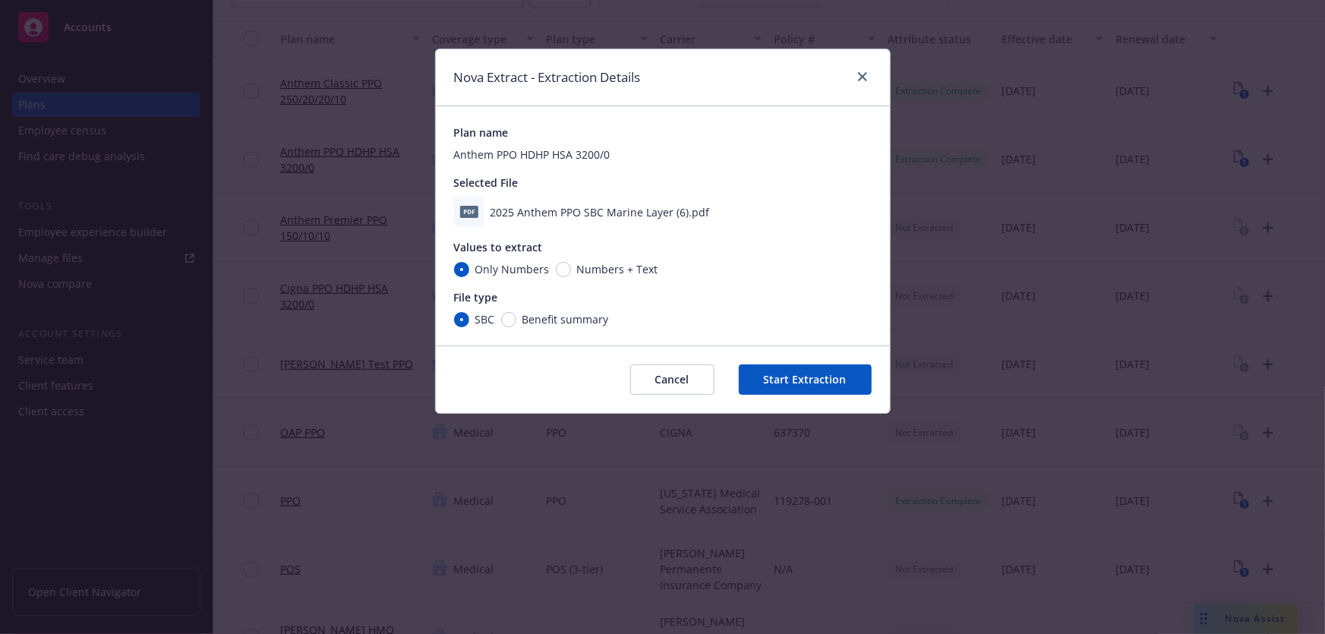
click at [787, 376] on button "Start Extraction" at bounding box center [805, 379] width 133 height 30
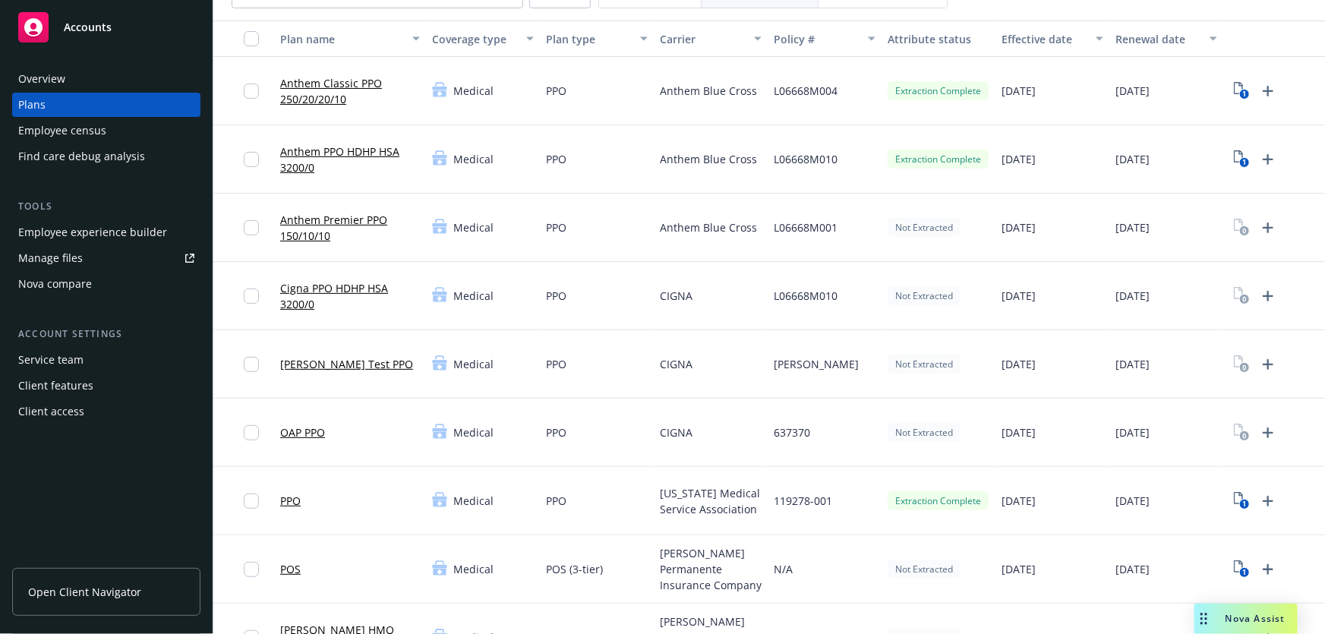
click at [373, 149] on link "Anthem PPO HDHP HSA 3200/0" at bounding box center [350, 160] width 140 height 32
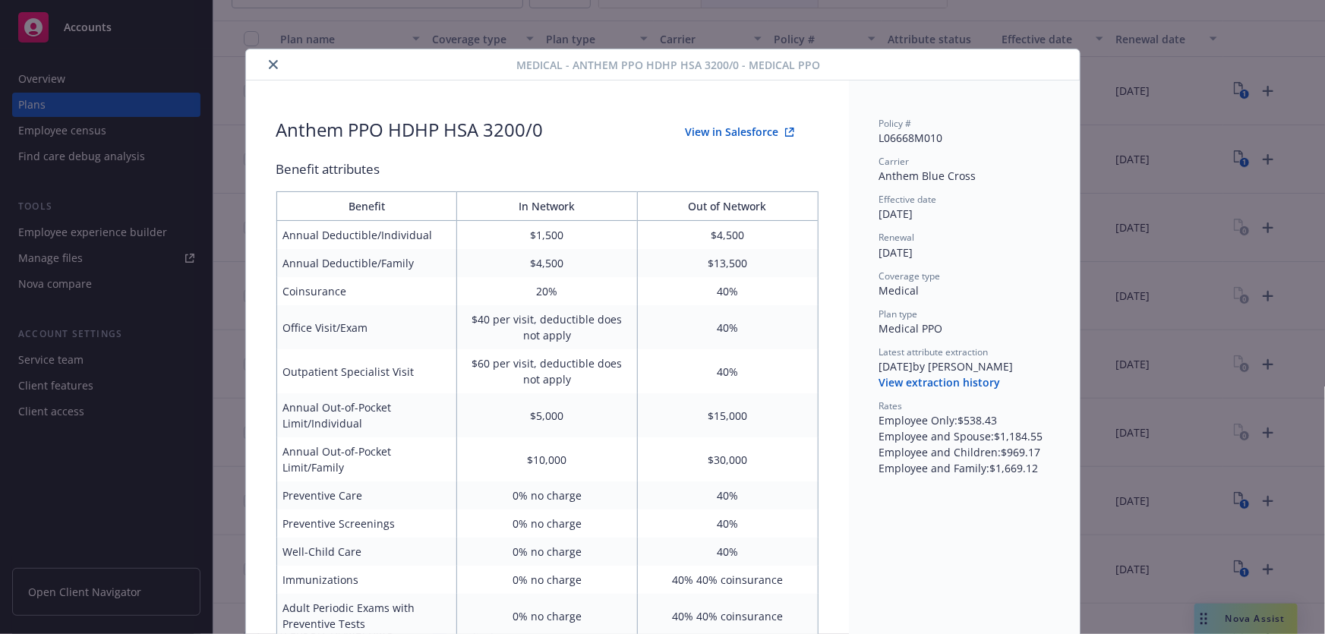
scroll to position [46, 0]
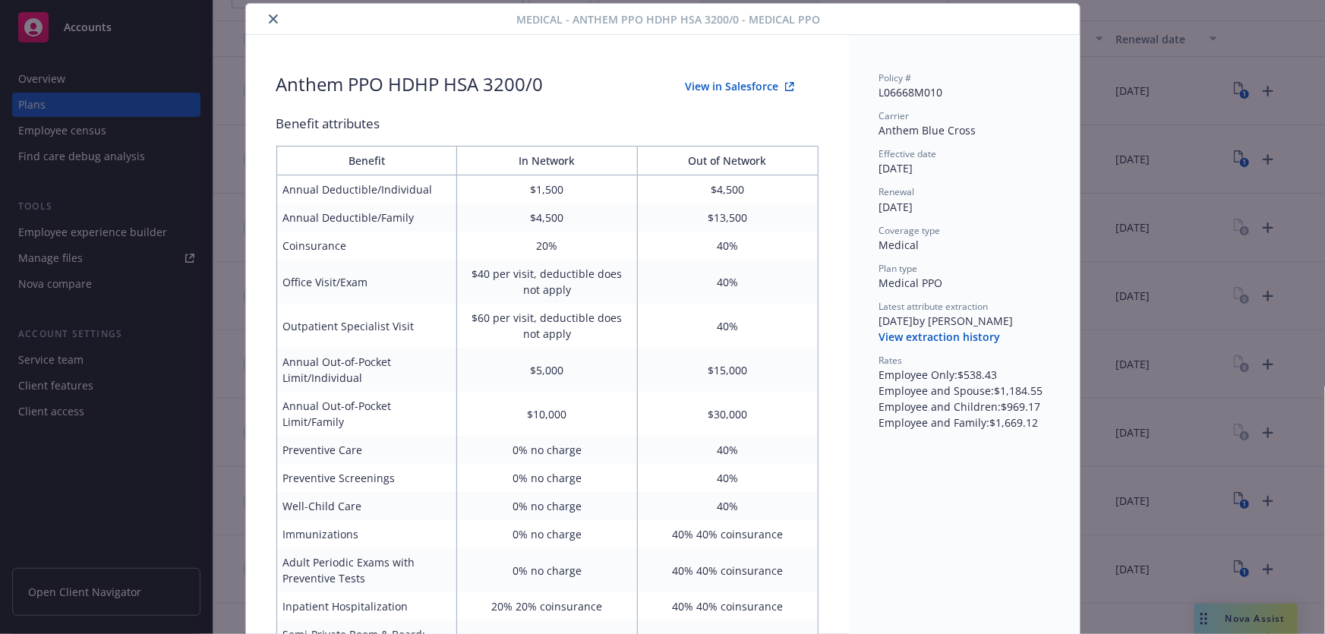
click at [699, 87] on button "View in Salesforce" at bounding box center [739, 86] width 157 height 30
click at [267, 24] on button "close" at bounding box center [273, 19] width 18 height 18
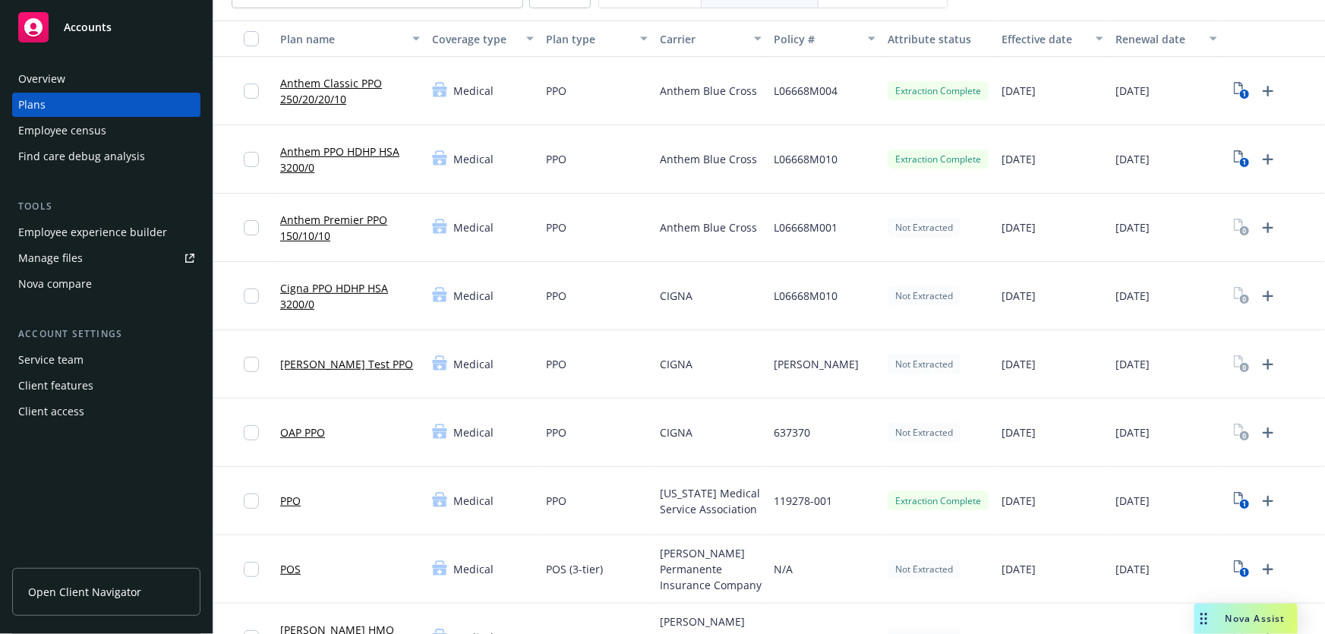
click at [372, 147] on link "Anthem PPO HDHP HSA 3200/0" at bounding box center [350, 160] width 140 height 32
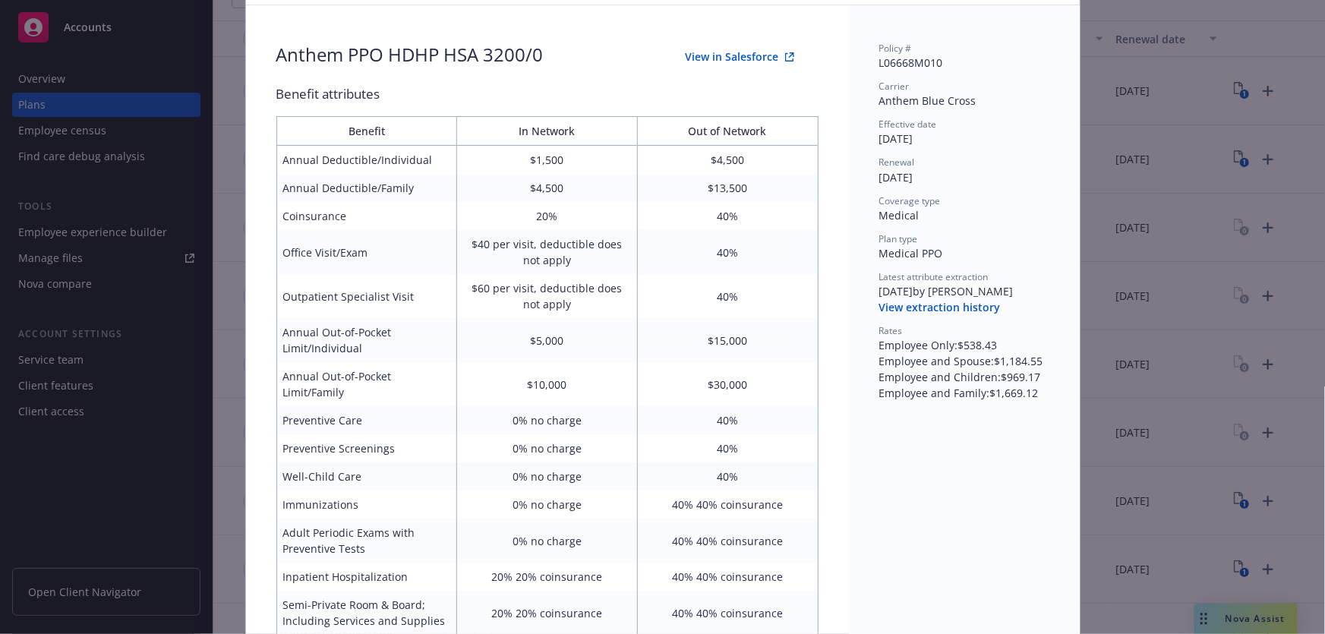
scroll to position [30, 0]
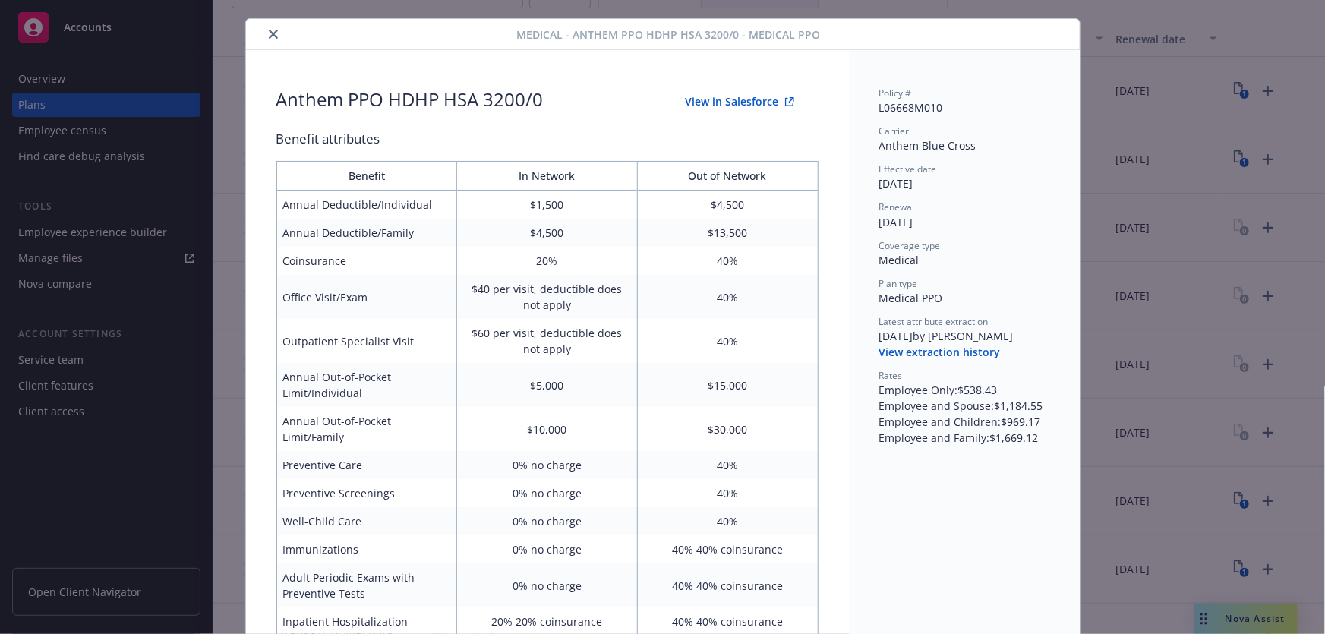
click at [264, 32] on button "close" at bounding box center [273, 34] width 18 height 18
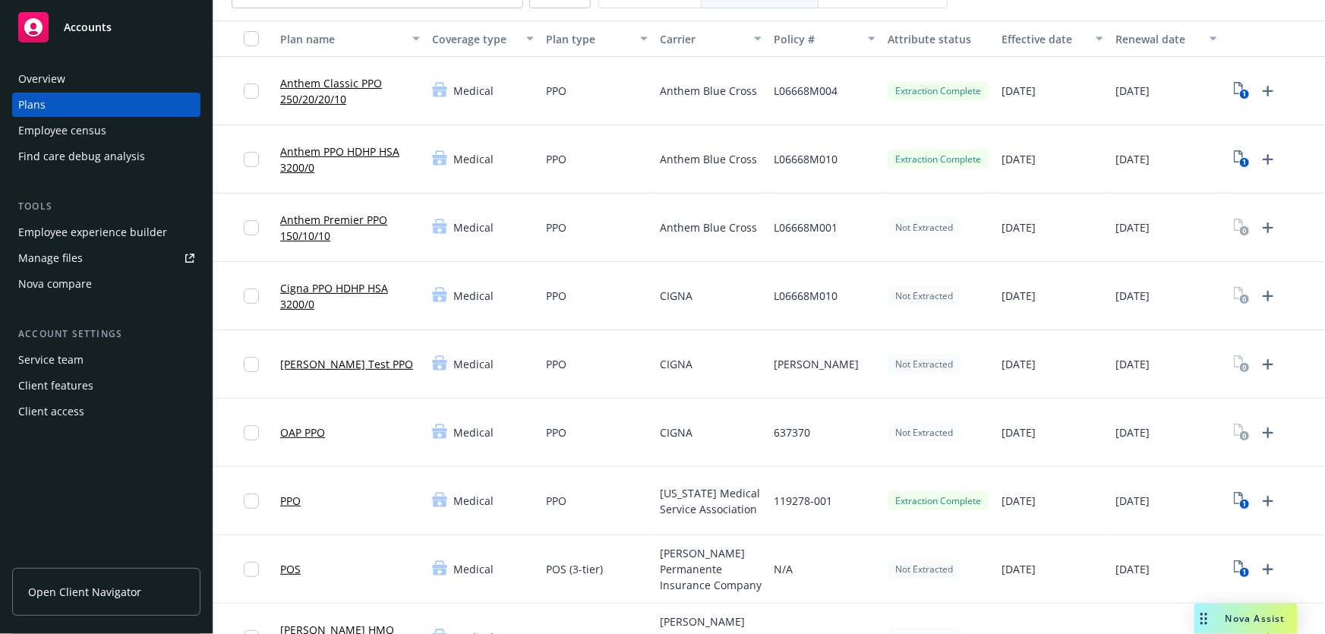
click at [99, 276] on div "Nova compare" at bounding box center [106, 284] width 176 height 24
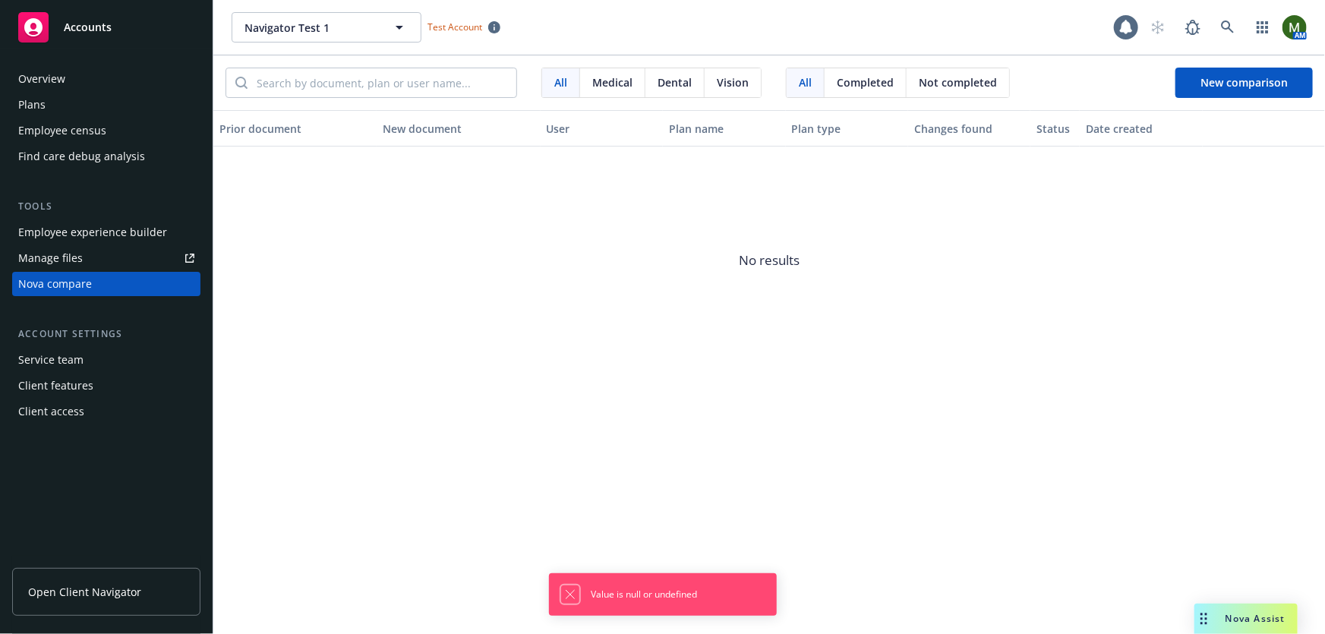
click at [570, 592] on icon "Dismiss notification" at bounding box center [570, 594] width 12 height 12
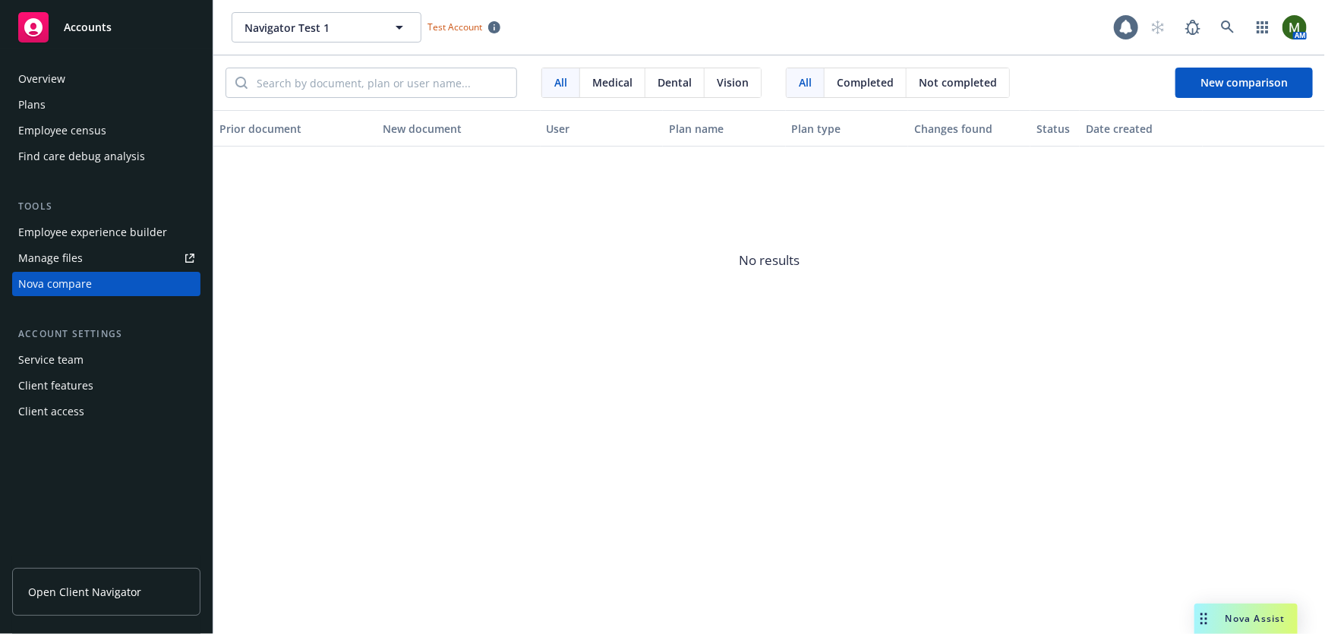
click at [1250, 63] on div "All Medical Dental Vision All Completed Not completed New comparison" at bounding box center [769, 82] width 1112 height 55
click at [1250, 74] on button "New comparison" at bounding box center [1243, 83] width 137 height 30
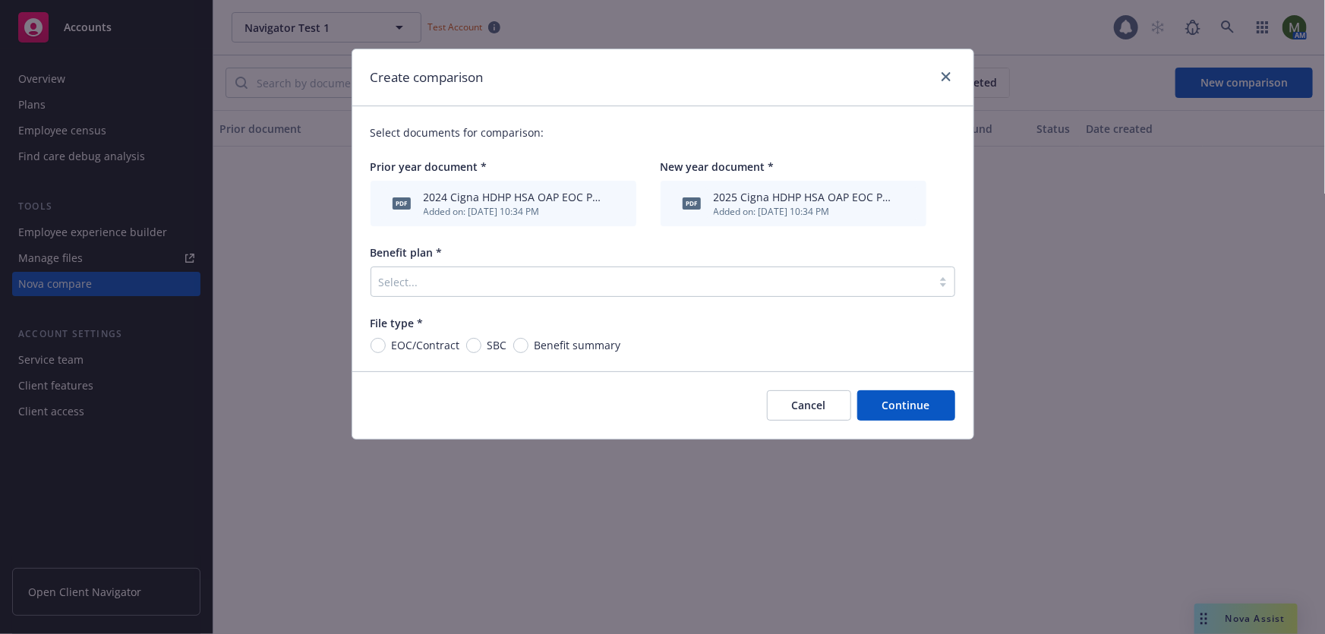
click at [415, 349] on span "EOC/Contract" at bounding box center [426, 345] width 68 height 16
click at [386, 349] on input "EOC/Contract" at bounding box center [378, 345] width 15 height 15
radio input "true"
click at [454, 286] on div at bounding box center [651, 282] width 545 height 18
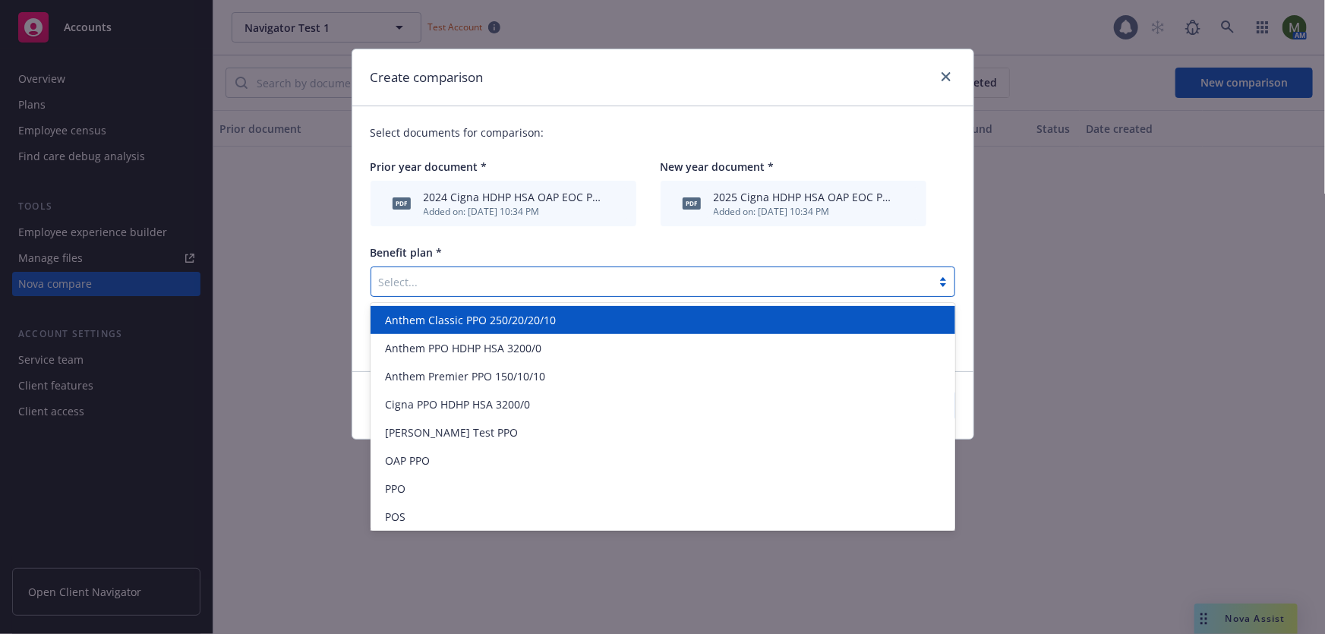
click at [459, 317] on span "Anthem Classic PPO 250/20/20/10" at bounding box center [471, 320] width 171 height 16
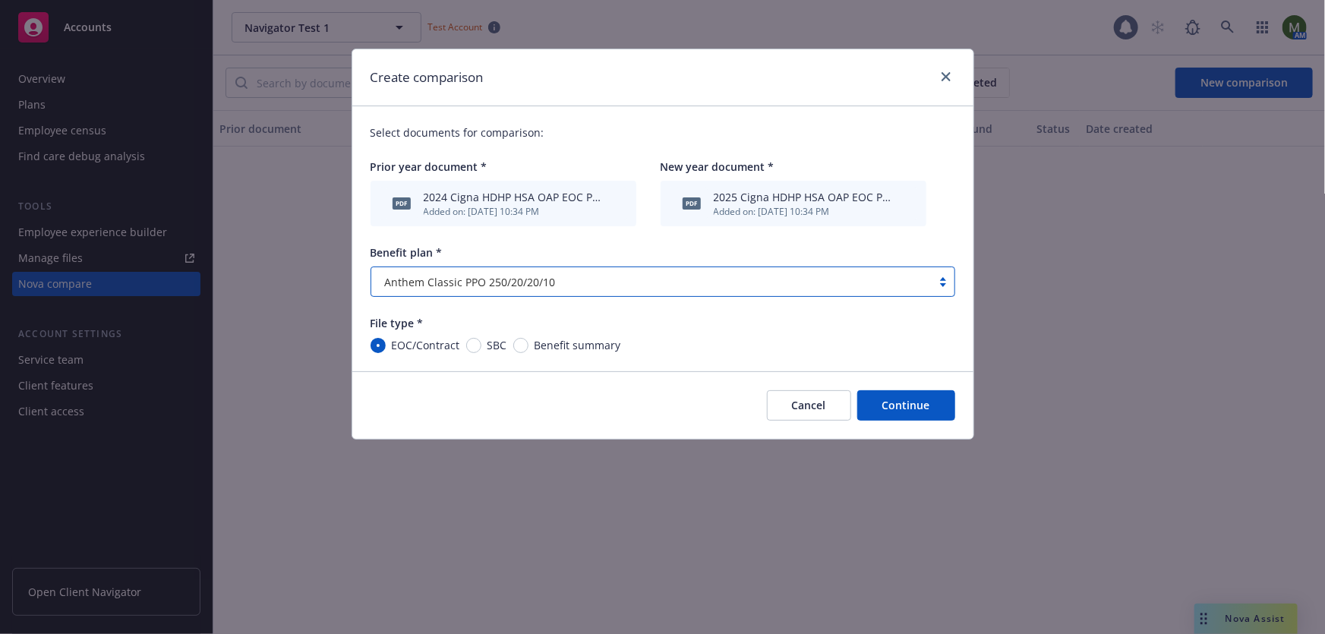
click at [920, 407] on button "Continue" at bounding box center [906, 405] width 98 height 30
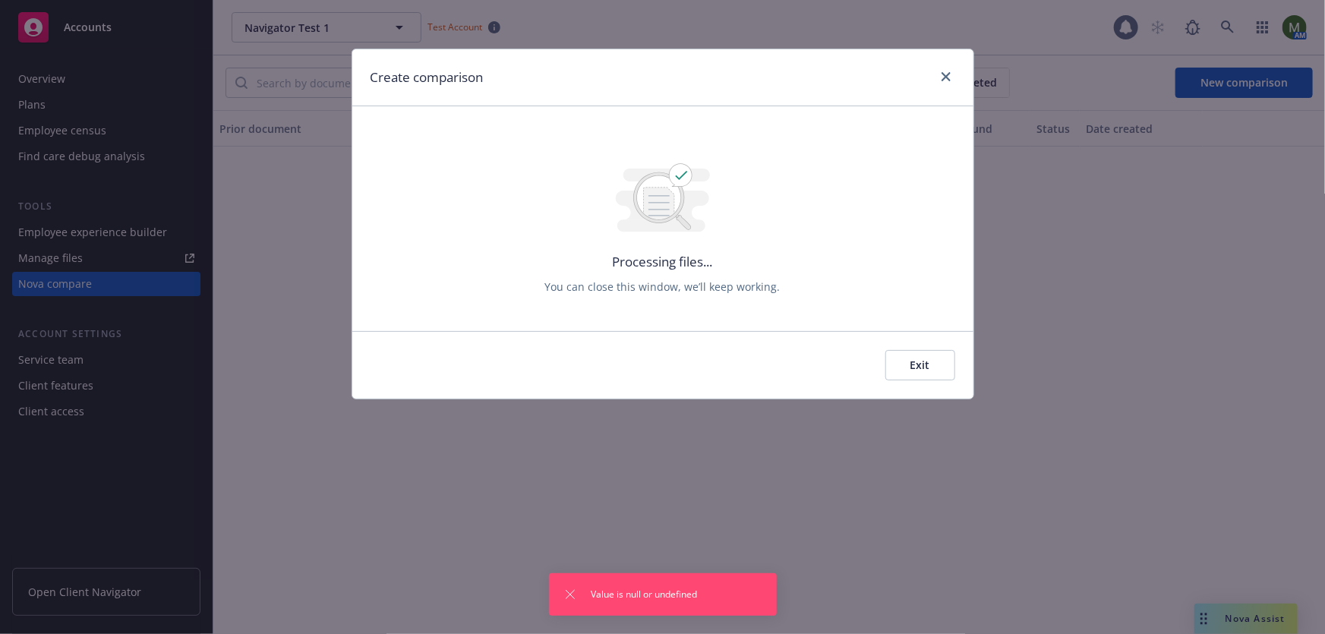
click at [912, 364] on button "Exit" at bounding box center [920, 365] width 70 height 30
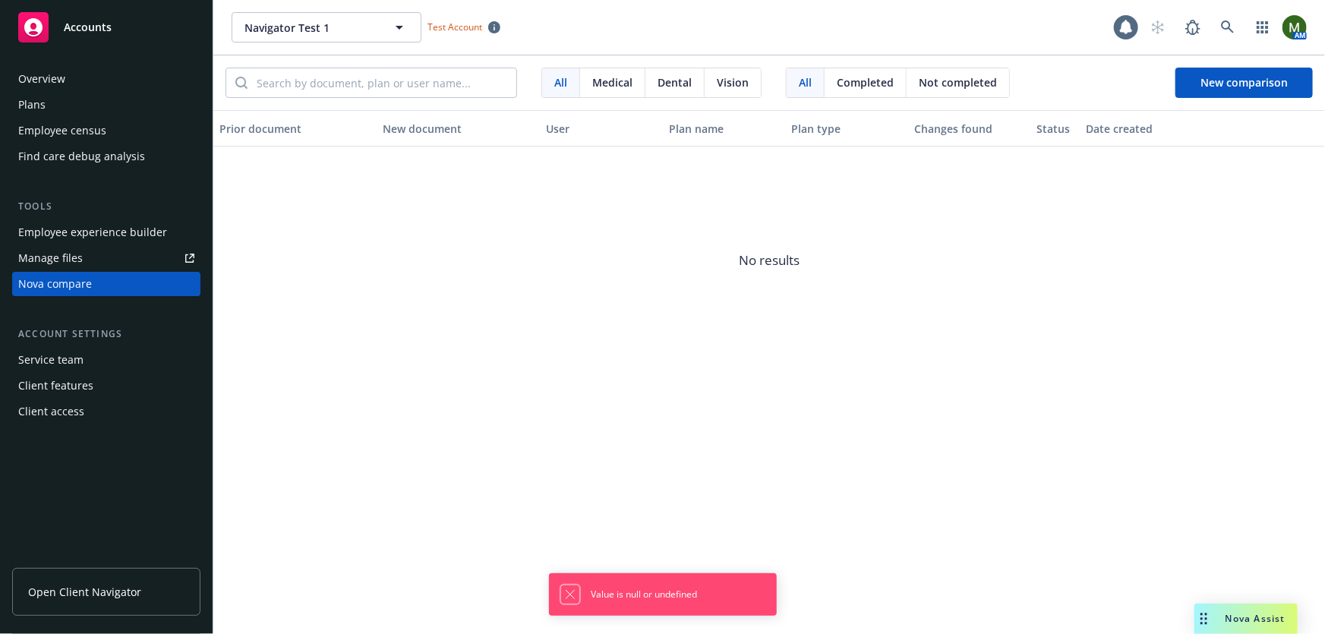
click at [566, 595] on icon "Dismiss notification" at bounding box center [570, 594] width 12 height 12
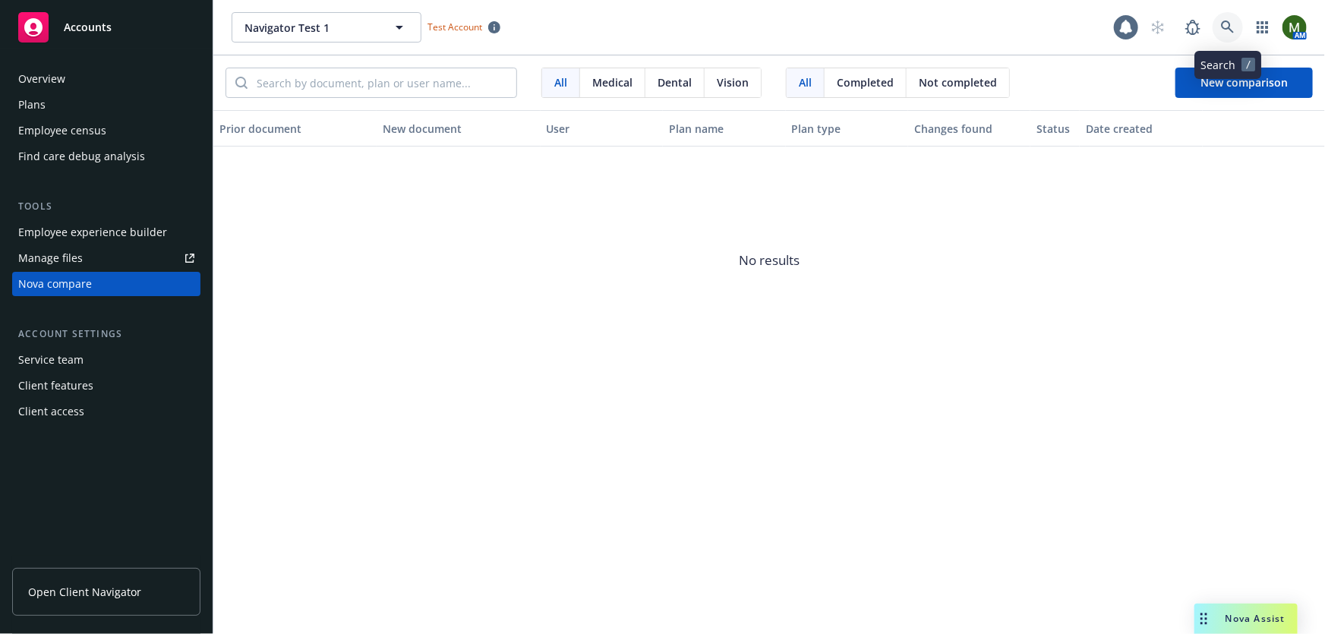
click at [1226, 30] on icon at bounding box center [1228, 28] width 14 height 14
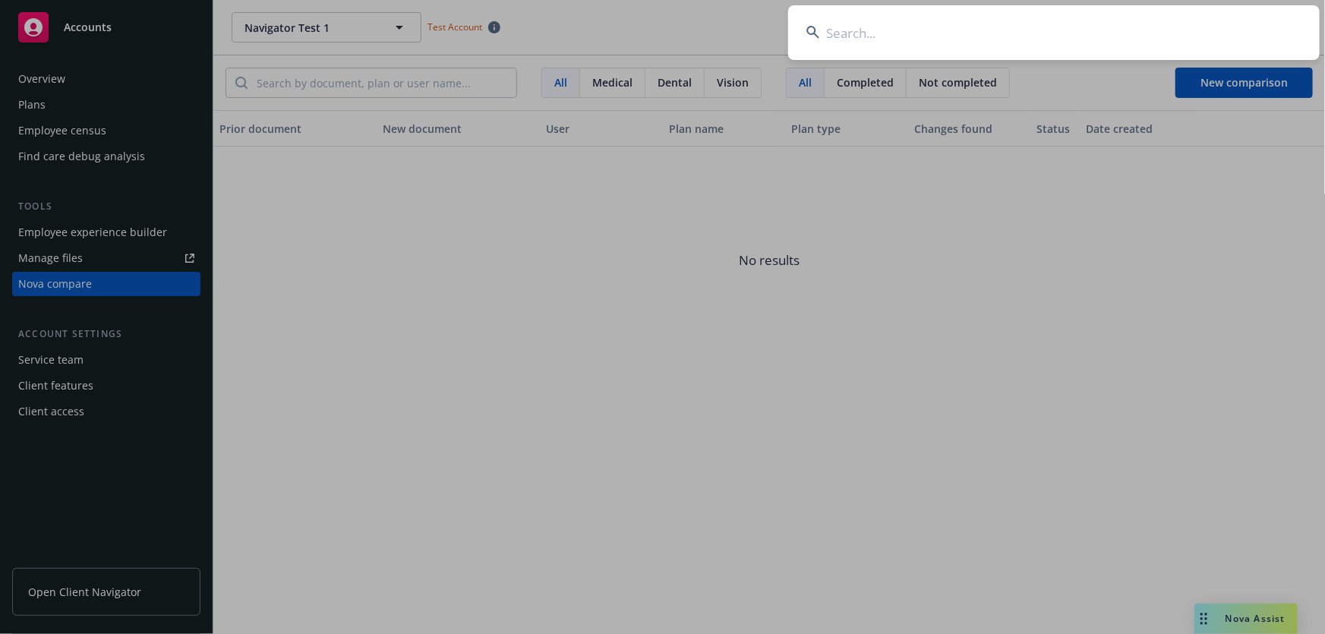
click at [1181, 31] on input at bounding box center [1054, 32] width 532 height 55
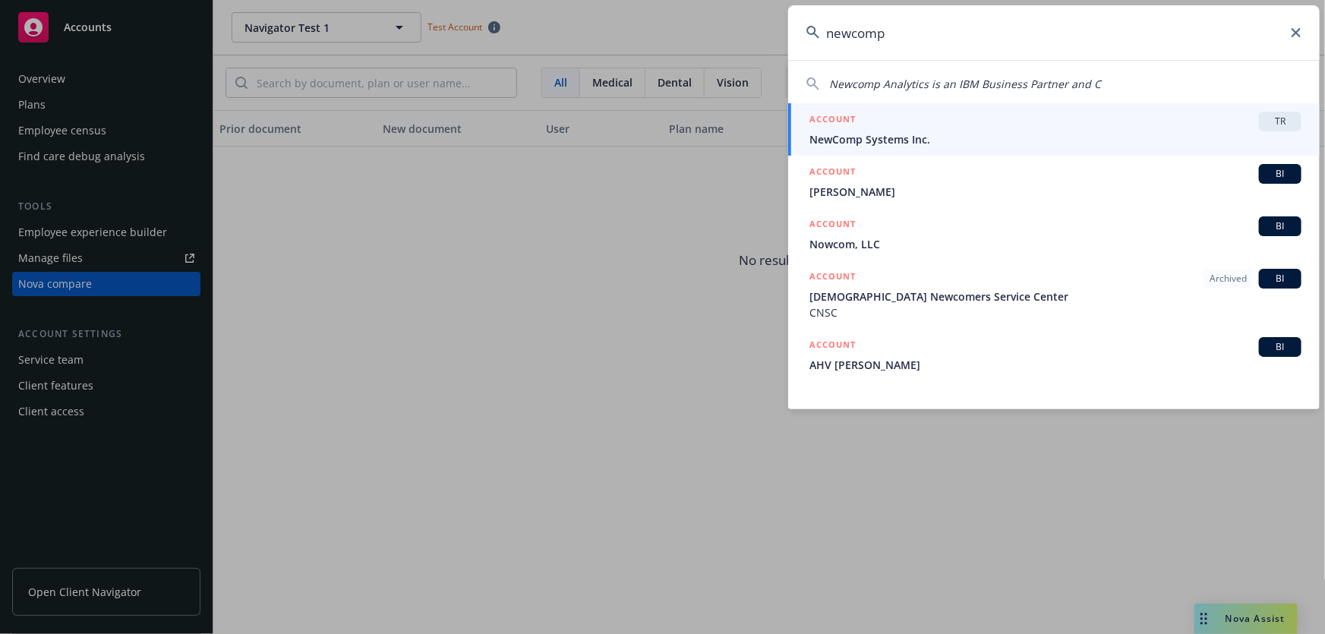
type input "newcomp"
click at [933, 138] on span "NewComp Systems Inc." at bounding box center [1055, 139] width 492 height 16
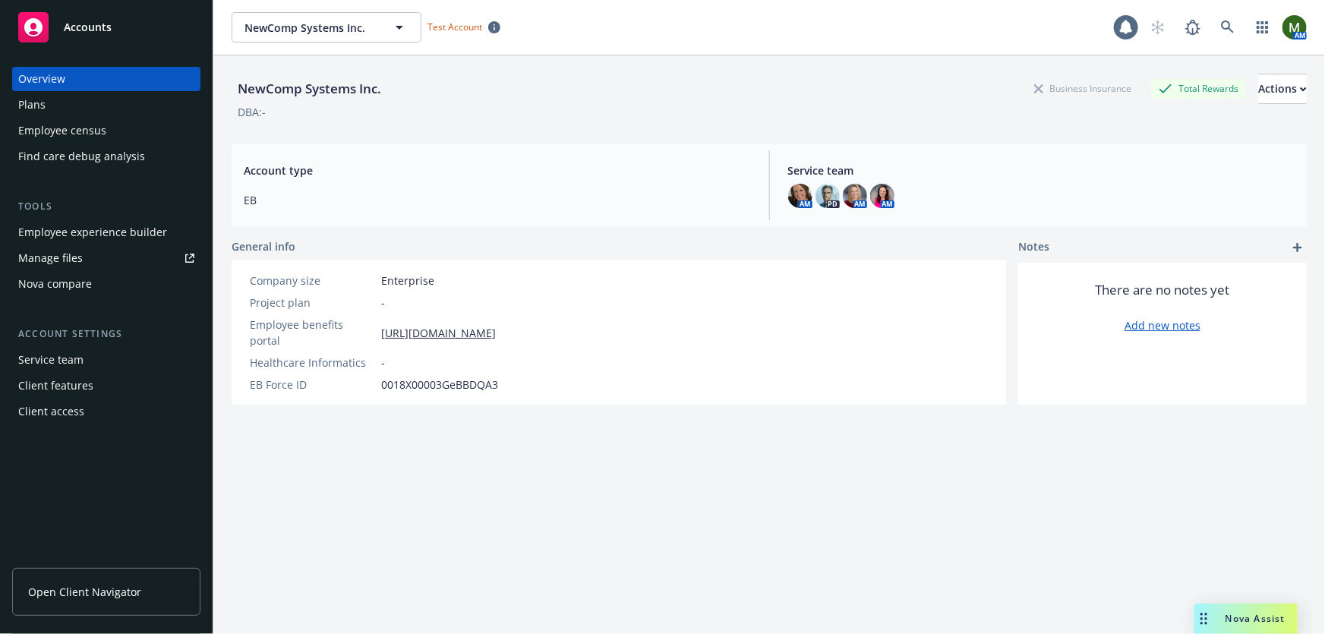
click at [62, 289] on div "Nova compare" at bounding box center [55, 284] width 74 height 24
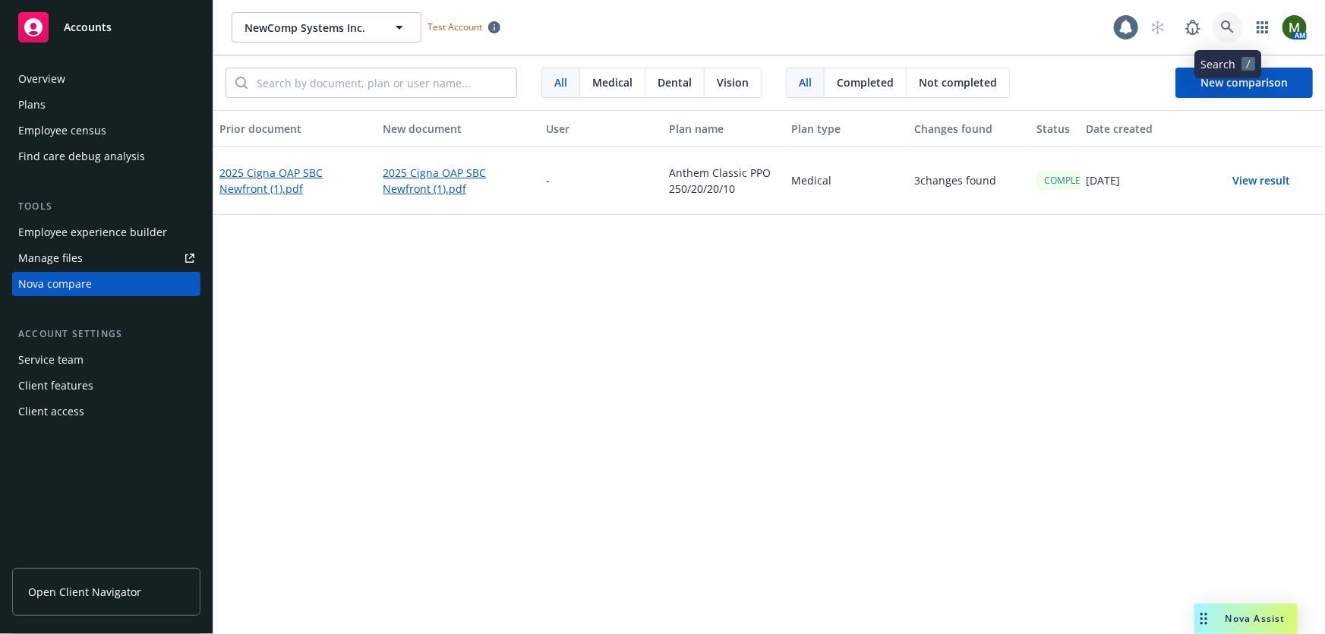
click at [1229, 32] on icon at bounding box center [1228, 28] width 14 height 14
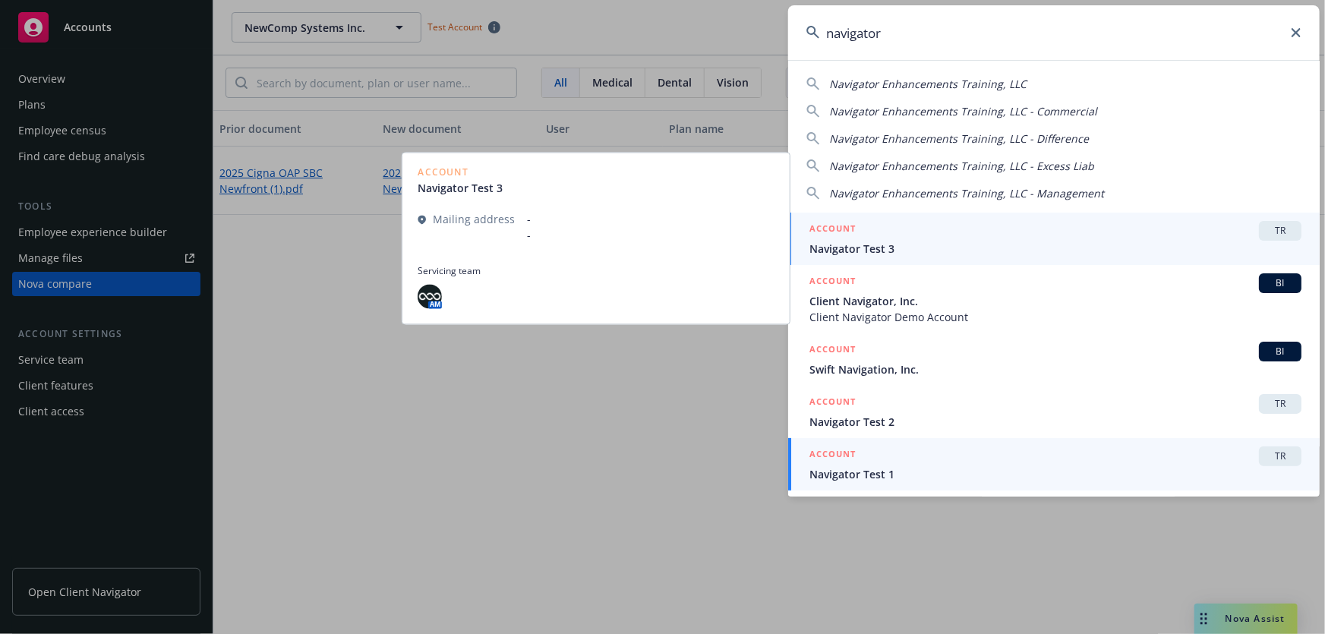
type input "navigator"
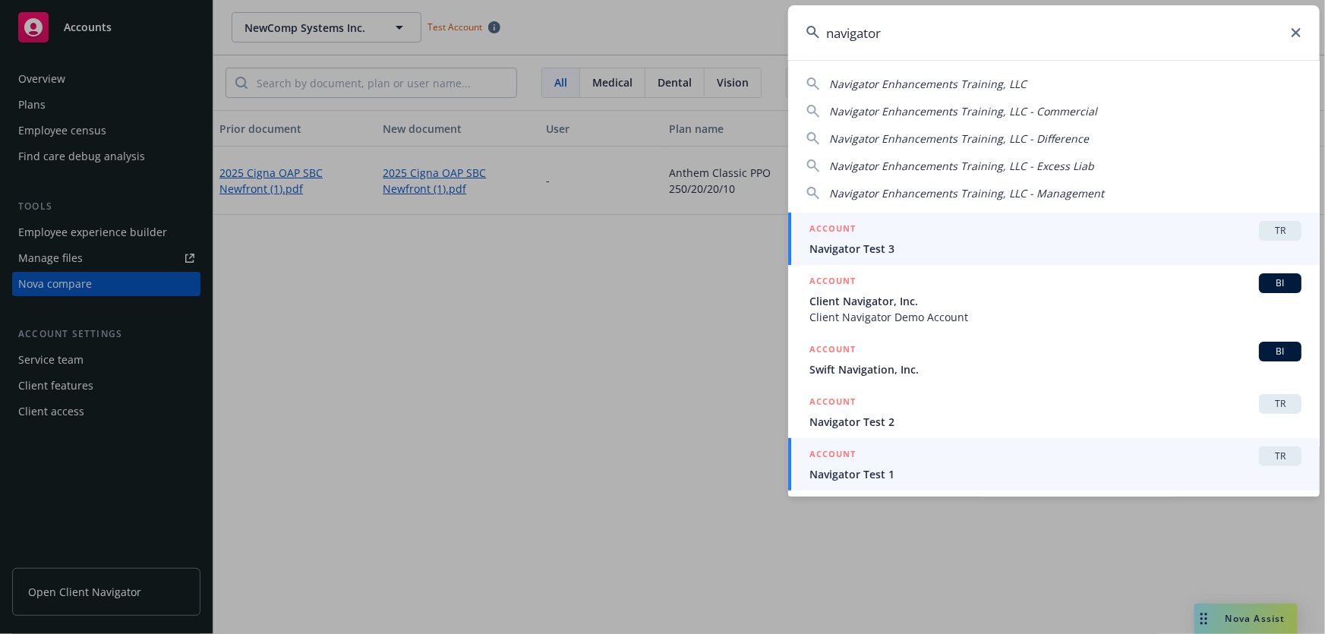
click at [869, 463] on div "ACCOUNT TR" at bounding box center [1055, 456] width 492 height 20
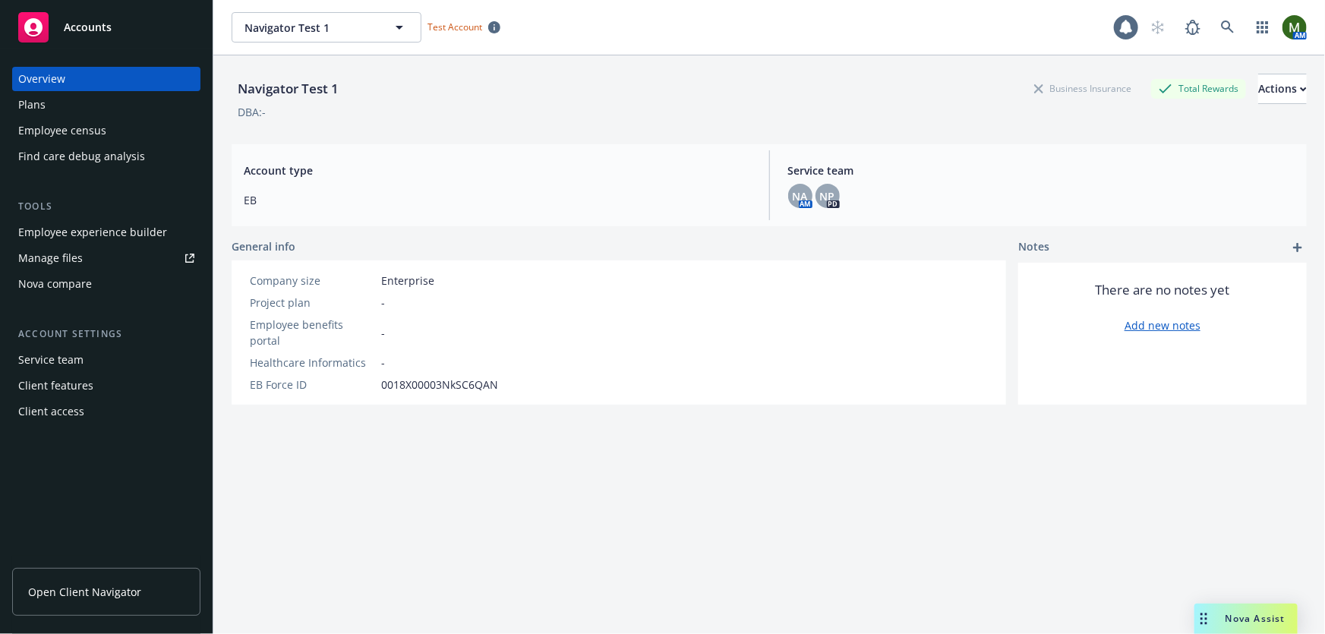
click at [64, 285] on div "Nova compare" at bounding box center [55, 284] width 74 height 24
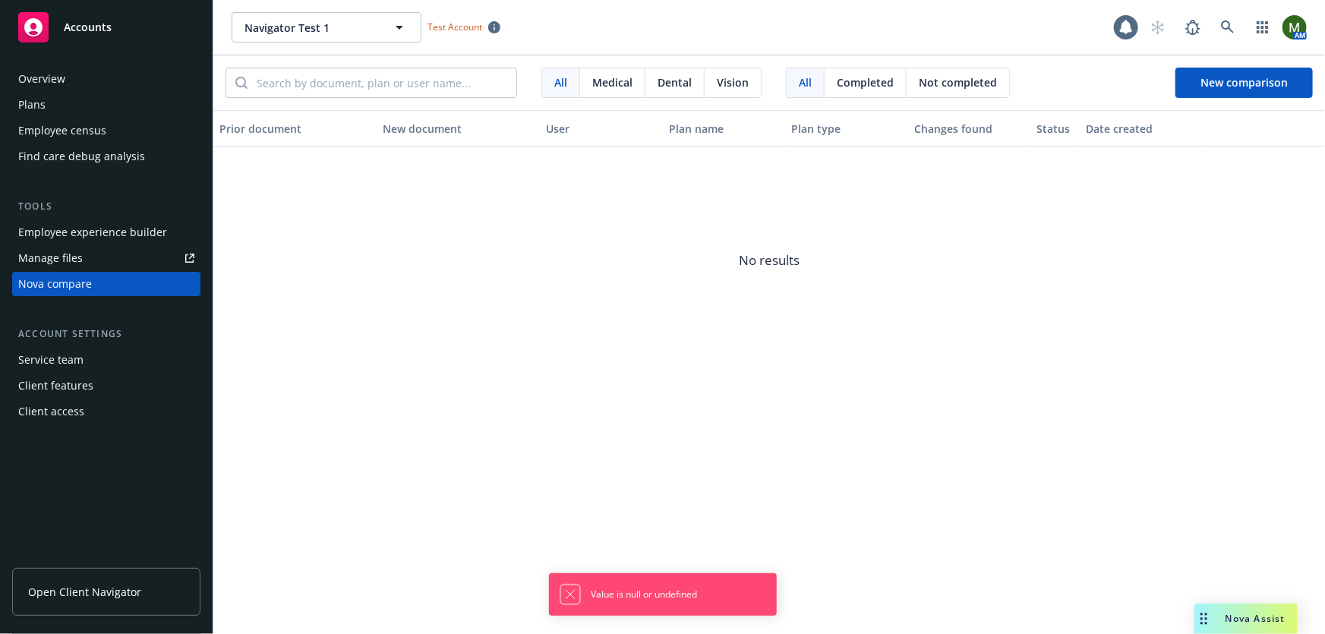
click at [566, 600] on icon "Dismiss notification" at bounding box center [570, 594] width 12 height 12
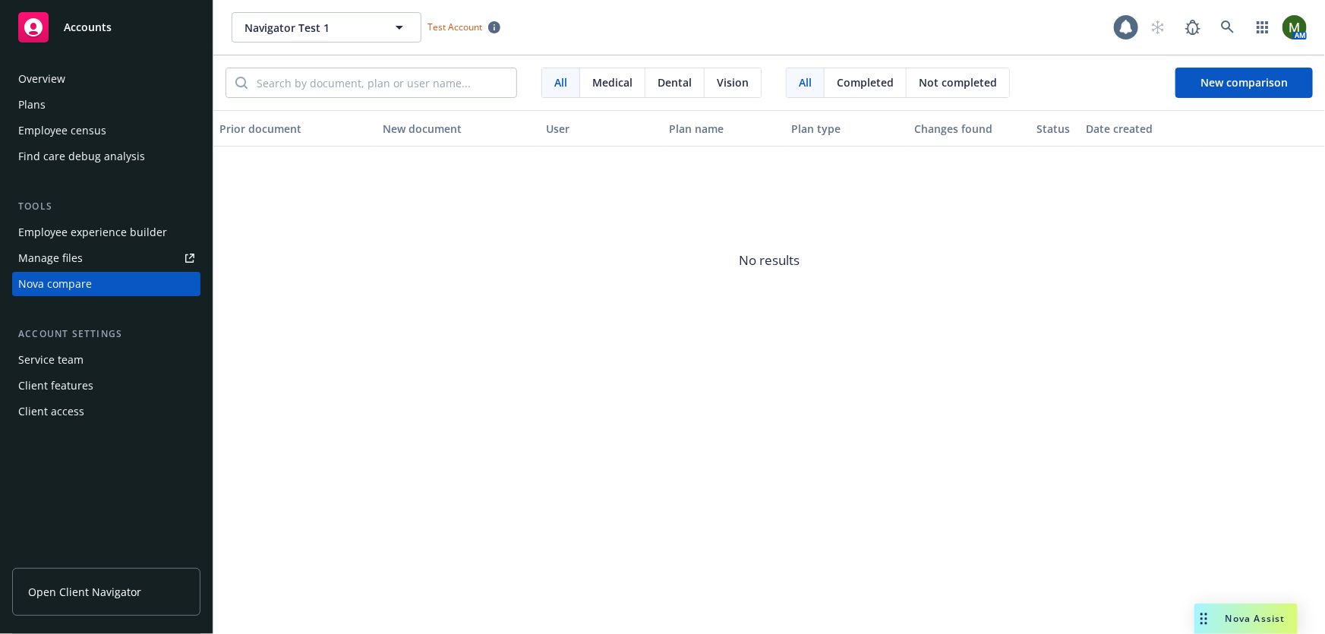
click at [601, 521] on div "Prior document New document User Plan name Plan type Changes found Status Date …" at bounding box center [769, 372] width 1112 height 524
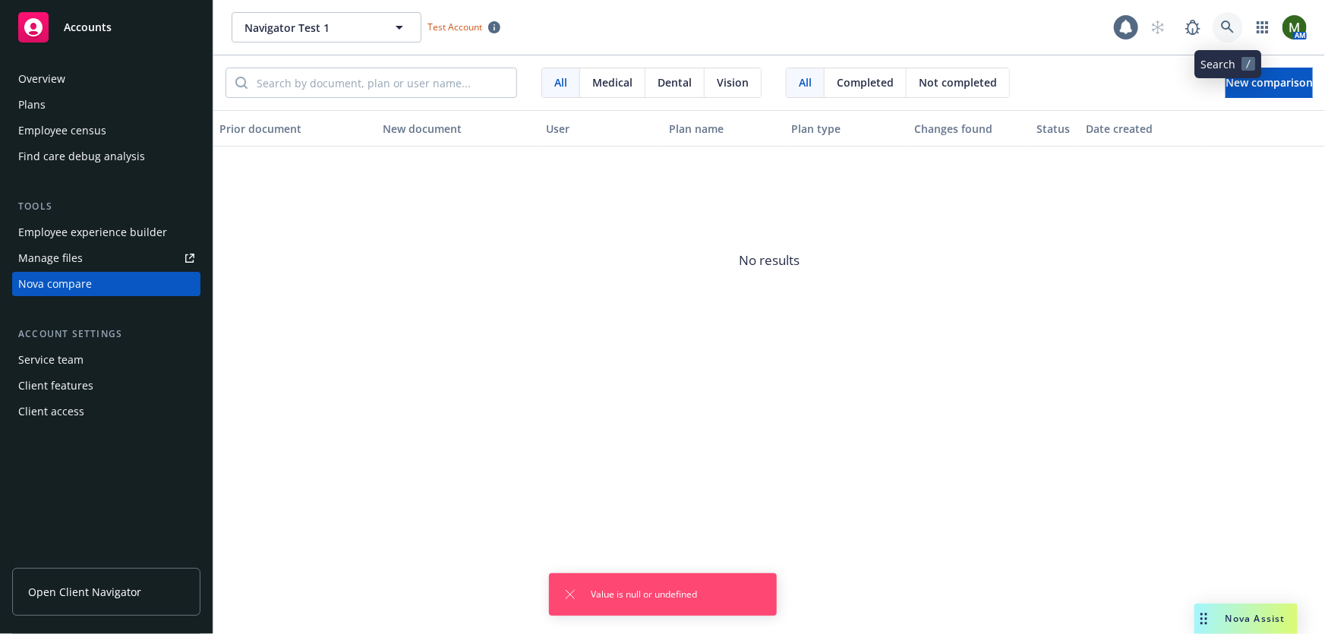
drag, startPoint x: 0, startPoint y: 0, endPoint x: 1227, endPoint y: 33, distance: 1227.5
click at [1227, 33] on icon at bounding box center [1228, 28] width 14 height 14
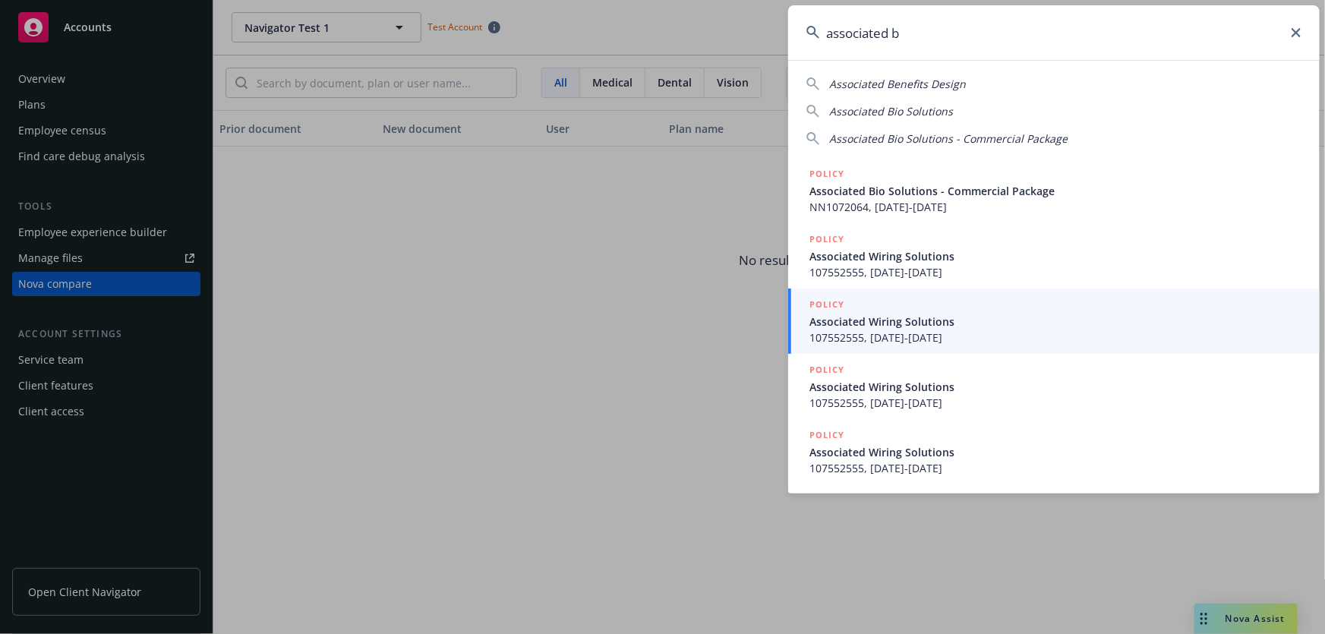
click at [877, 32] on input "associated b" at bounding box center [1054, 32] width 532 height 55
drag, startPoint x: 935, startPoint y: 27, endPoint x: 792, endPoint y: 29, distance: 142.8
click at [792, 29] on input "associated b" at bounding box center [1054, 32] width 532 height 55
type input "b"
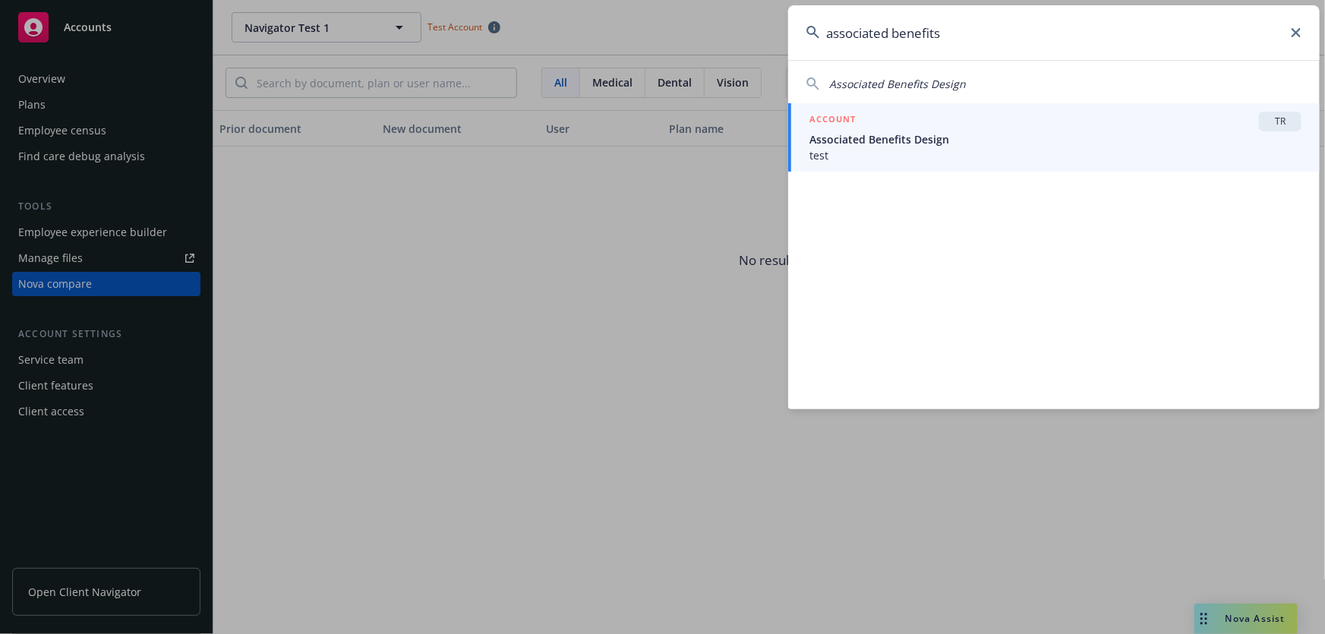
type input "associated benefits"
click at [878, 141] on span "Associated Benefits Design" at bounding box center [1055, 139] width 492 height 16
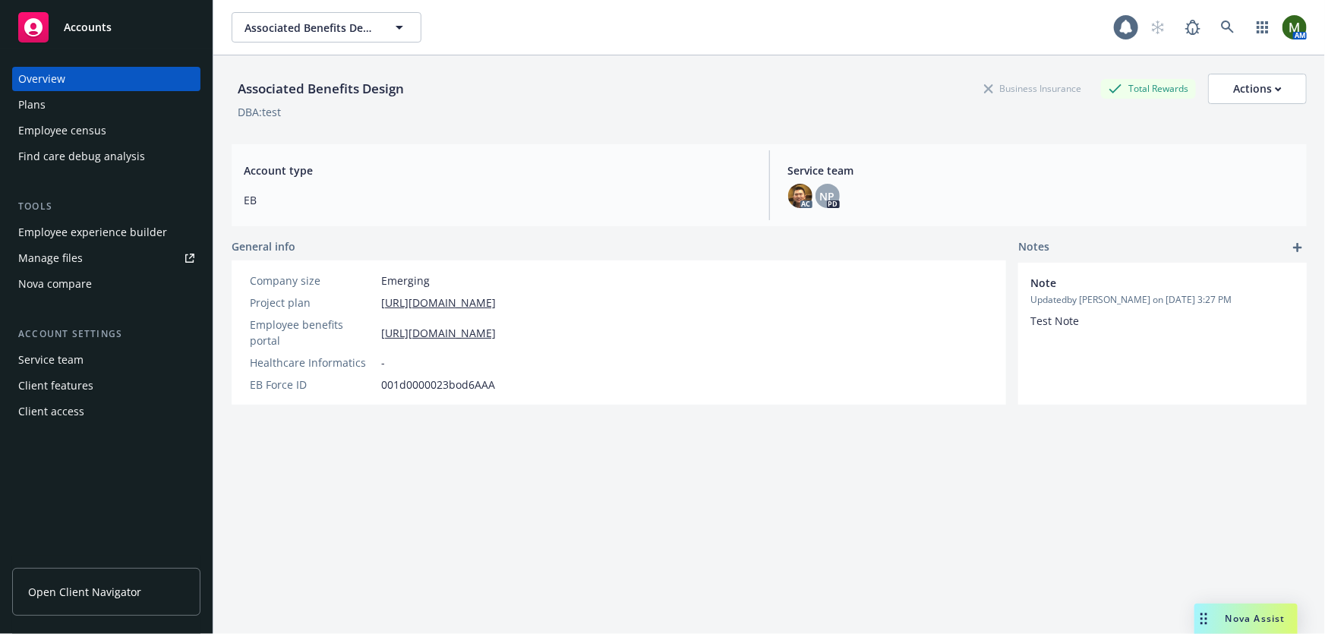
click at [98, 108] on div "Plans" at bounding box center [106, 105] width 176 height 24
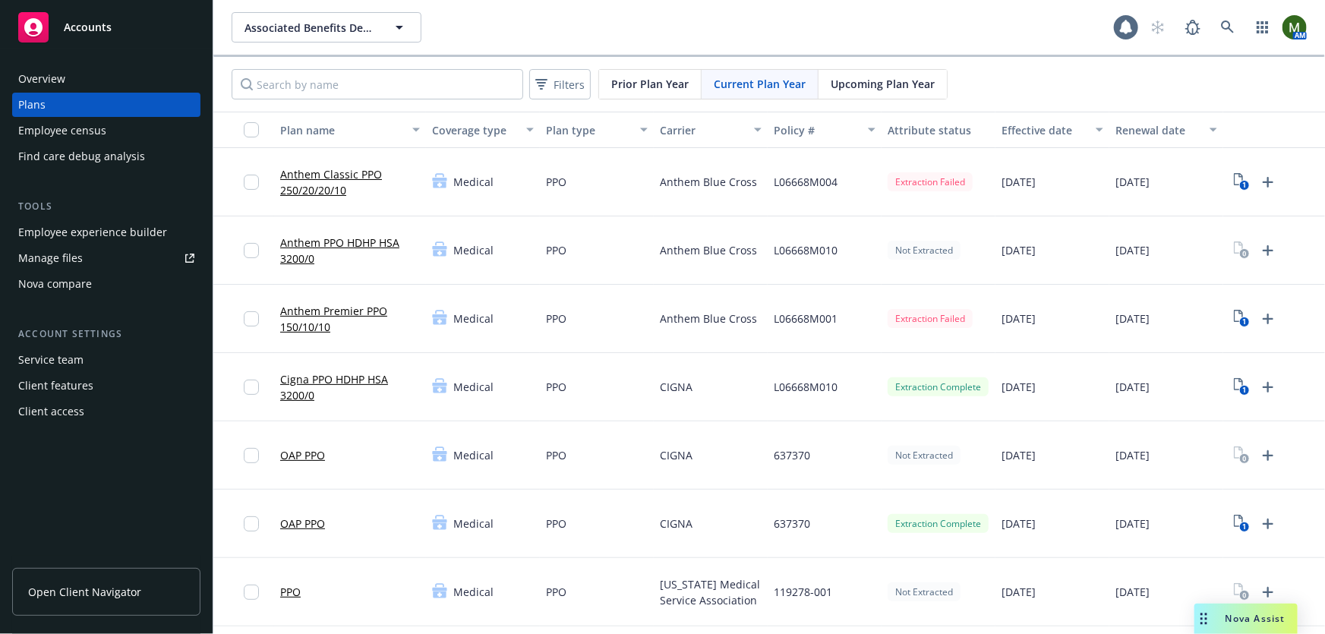
click at [83, 263] on link "Manage files" at bounding box center [106, 258] width 188 height 24
click at [106, 283] on div "Nova compare" at bounding box center [106, 284] width 176 height 24
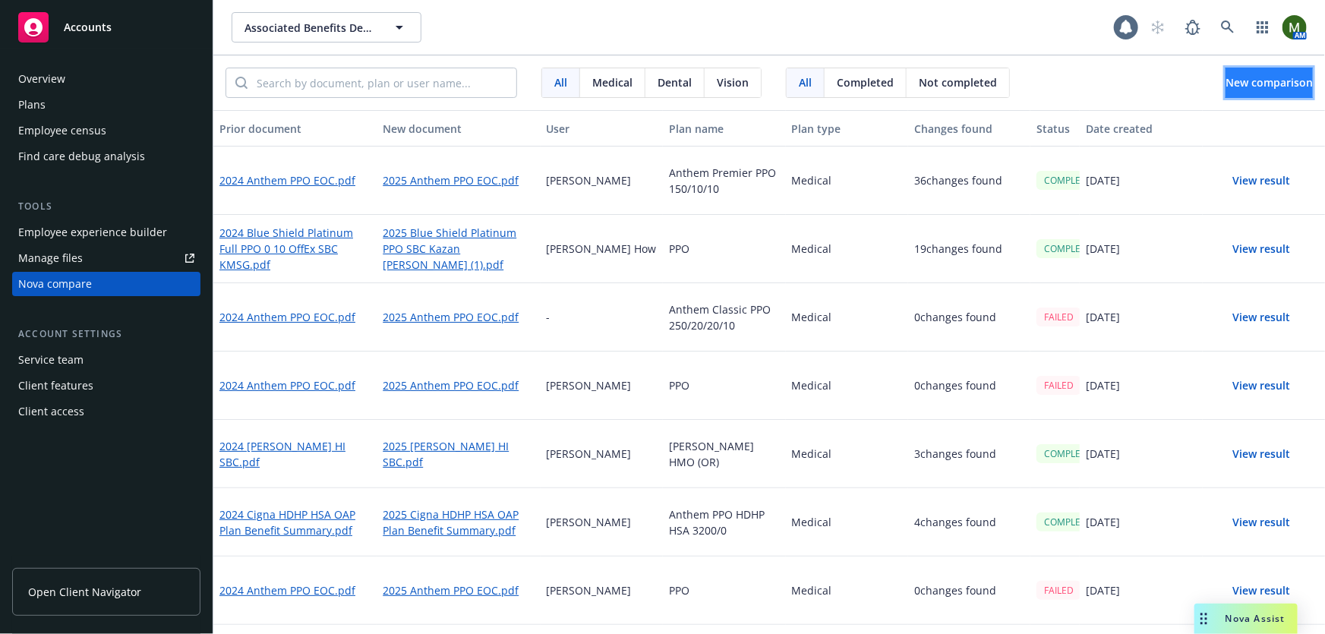
click at [1246, 85] on span "New comparison" at bounding box center [1269, 82] width 87 height 14
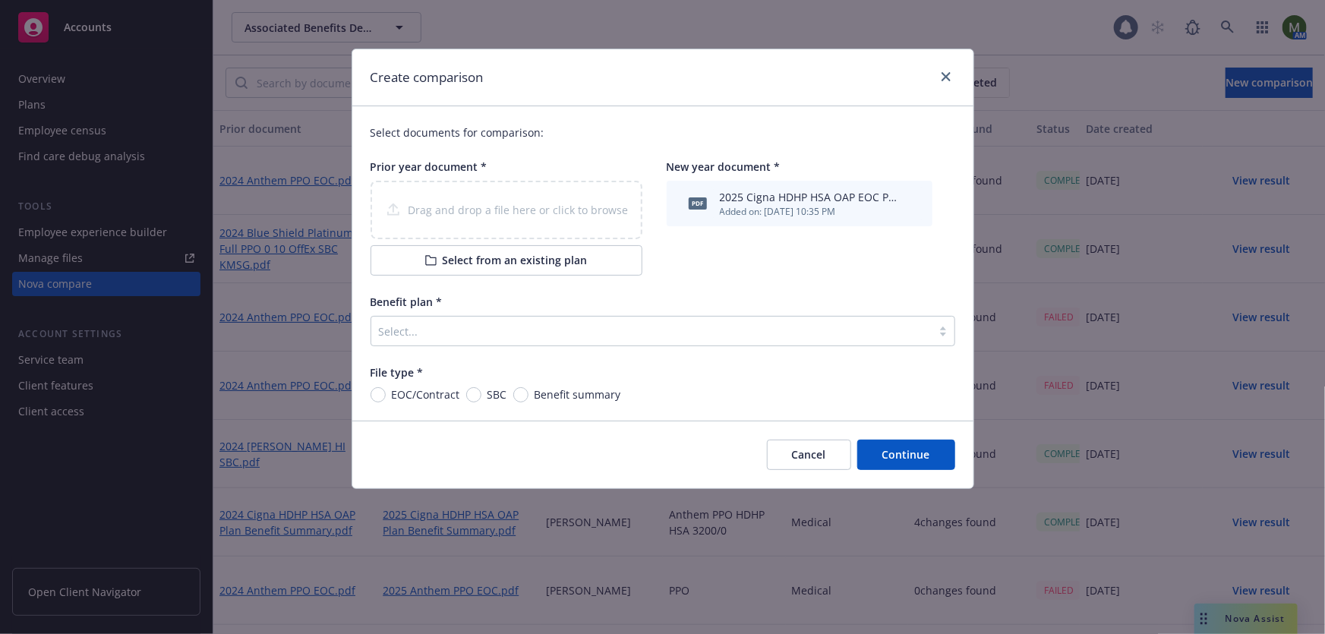
click at [458, 335] on div at bounding box center [651, 331] width 545 height 18
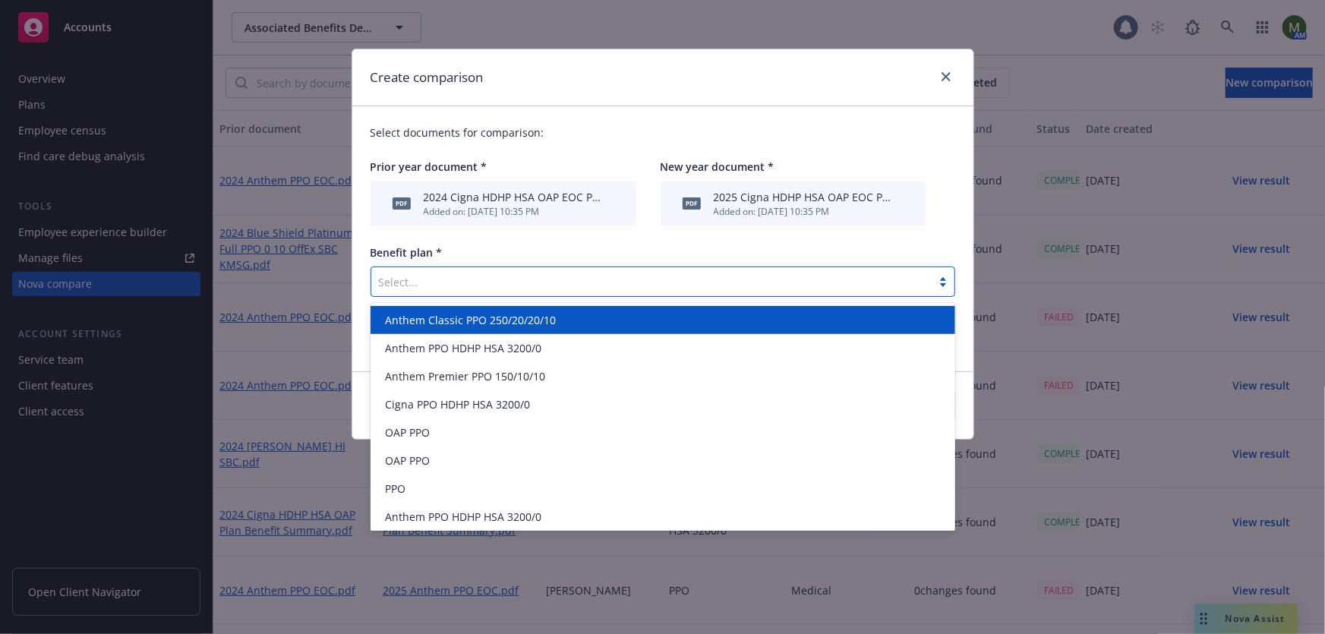
click at [462, 330] on div "Anthem Classic PPO 250/20/20/10" at bounding box center [663, 320] width 585 height 28
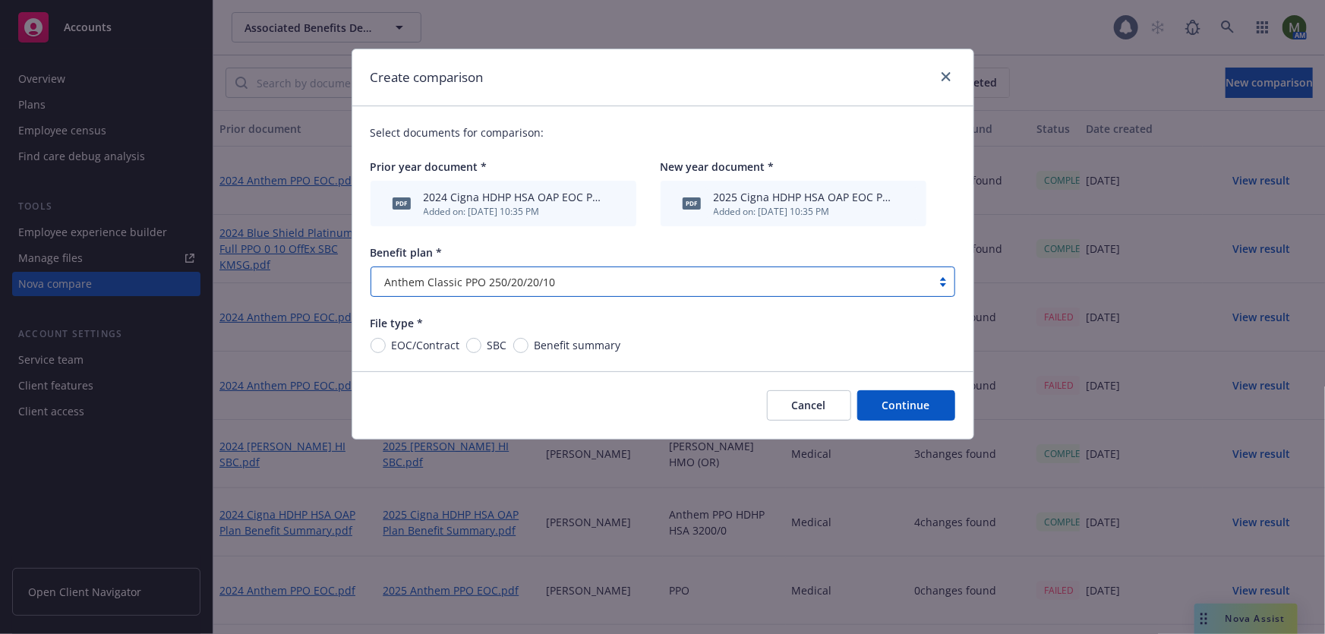
click at [414, 344] on span "EOC/Contract" at bounding box center [426, 345] width 68 height 16
click at [386, 344] on input "EOC/Contract" at bounding box center [378, 345] width 15 height 15
radio input "true"
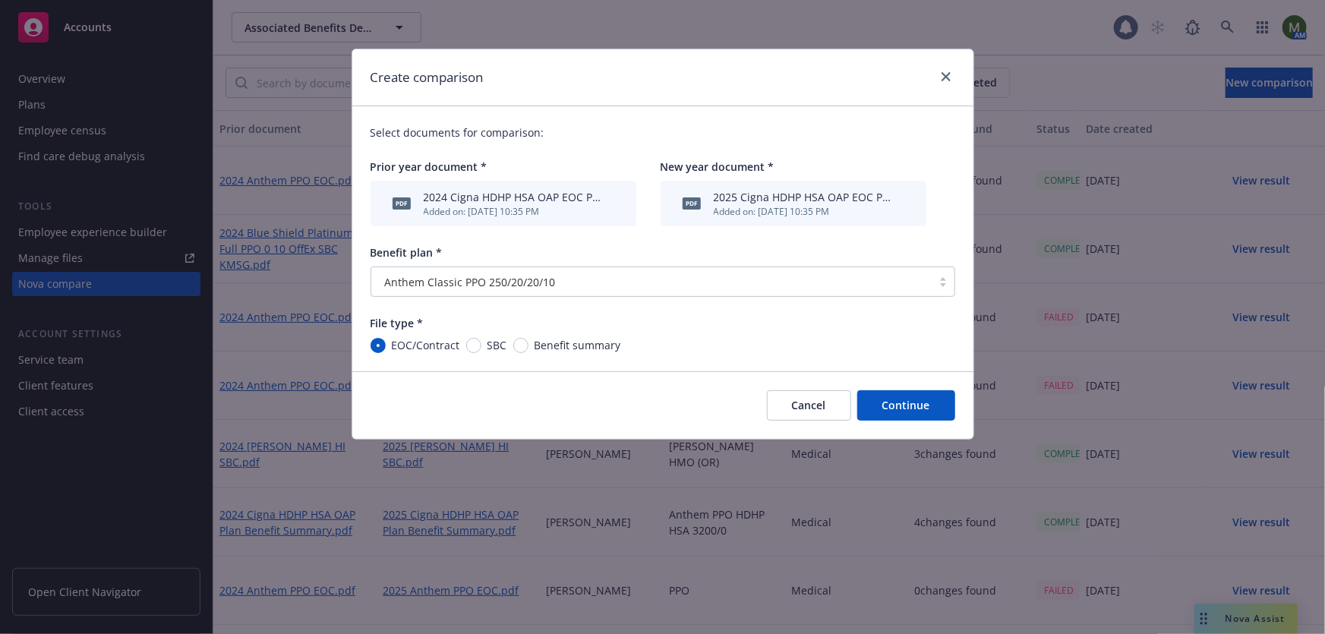
click at [885, 402] on button "Continue" at bounding box center [906, 405] width 98 height 30
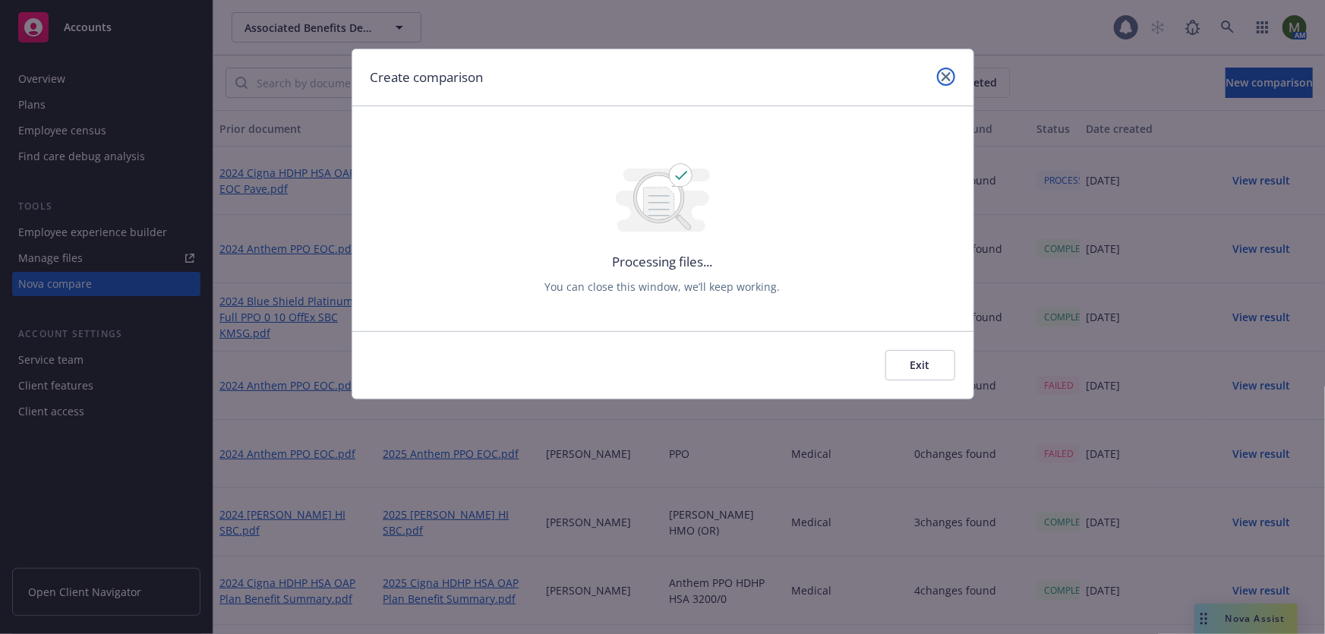
click at [947, 76] on icon "close" at bounding box center [946, 76] width 9 height 9
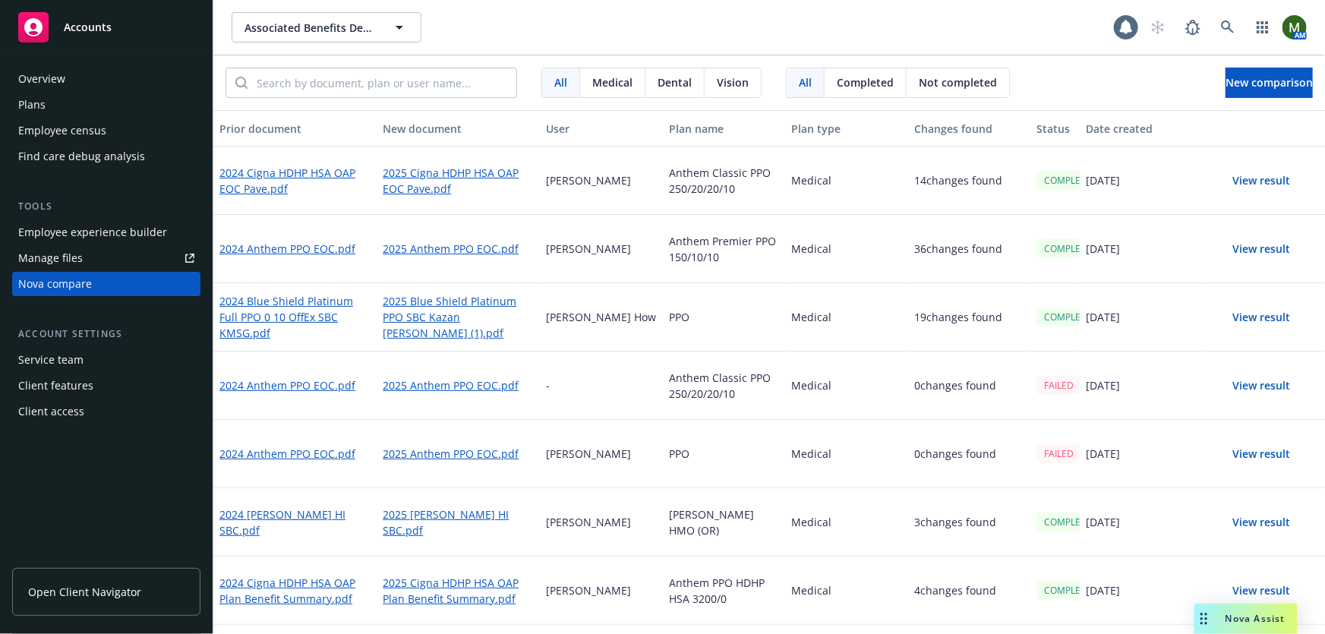
click at [1237, 174] on button "View result" at bounding box center [1262, 181] width 106 height 30
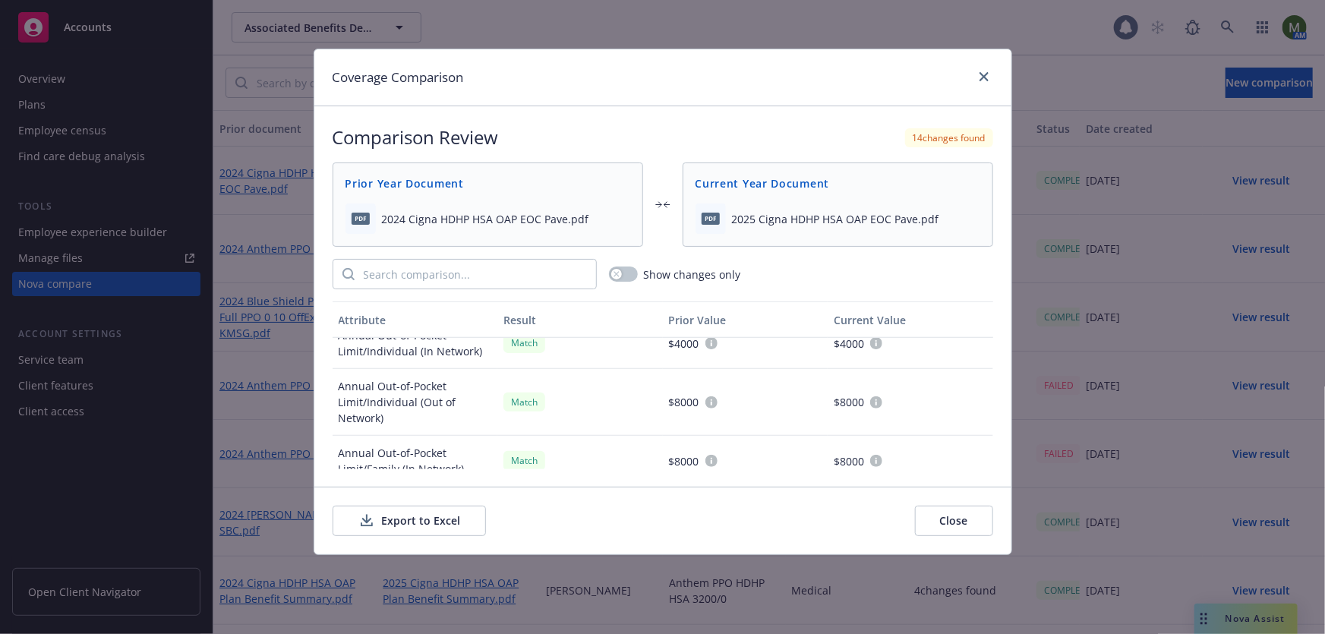
scroll to position [414, 0]
drag, startPoint x: 979, startPoint y: 77, endPoint x: 784, endPoint y: 68, distance: 195.3
click at [813, 80] on div "Coverage Comparison" at bounding box center [662, 77] width 697 height 57
click at [982, 71] on link "close" at bounding box center [984, 77] width 18 height 18
